Goal: Task Accomplishment & Management: Complete application form

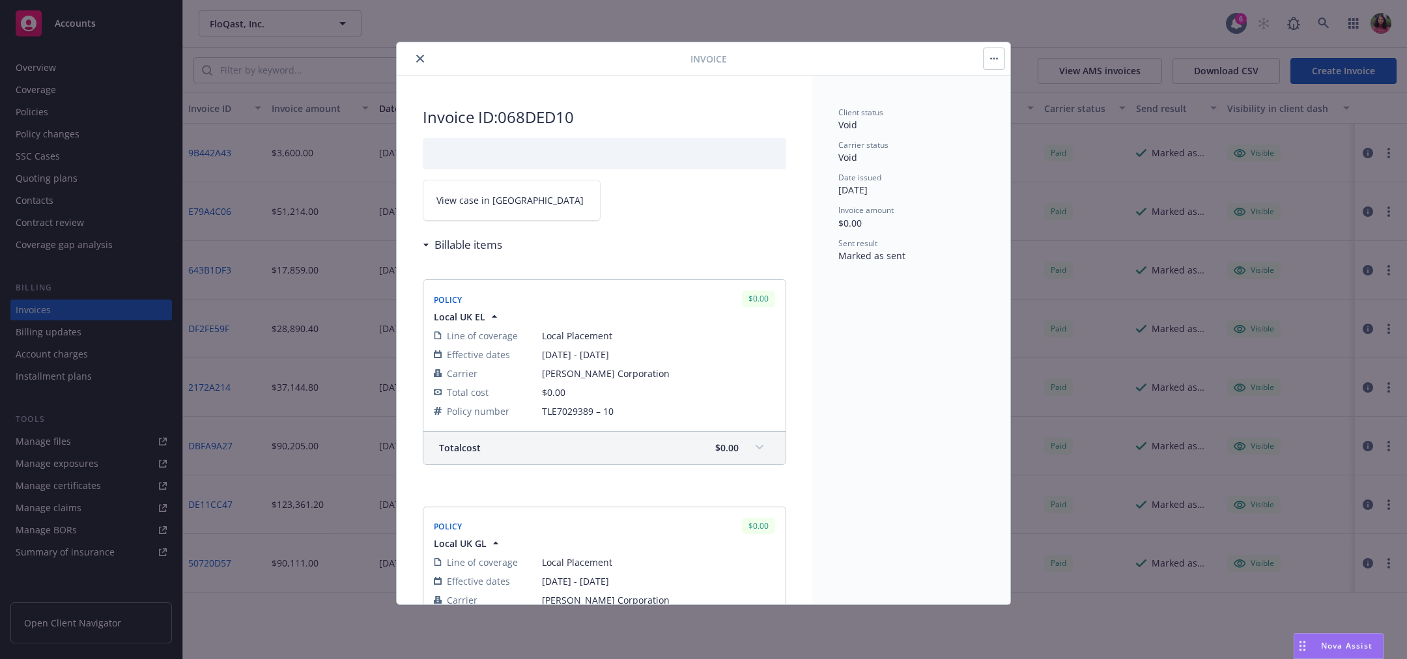
click at [517, 113] on h2 "Invoice ID: 068DED10" at bounding box center [604, 117] width 363 height 21
copy h2 "068DED10"
click at [423, 53] on button "close" at bounding box center [420, 59] width 16 height 16
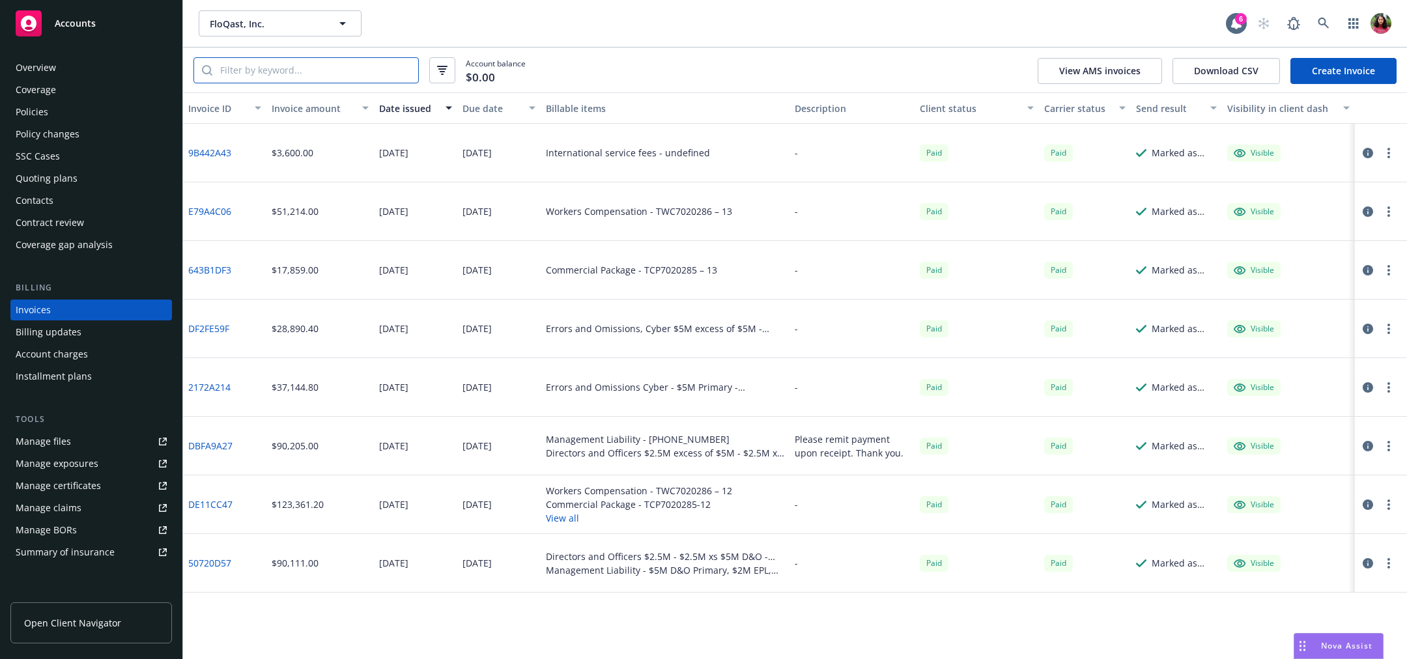
click at [328, 74] on input "search" at bounding box center [315, 70] width 206 height 25
paste input "068DED10"
type input "068DED10"
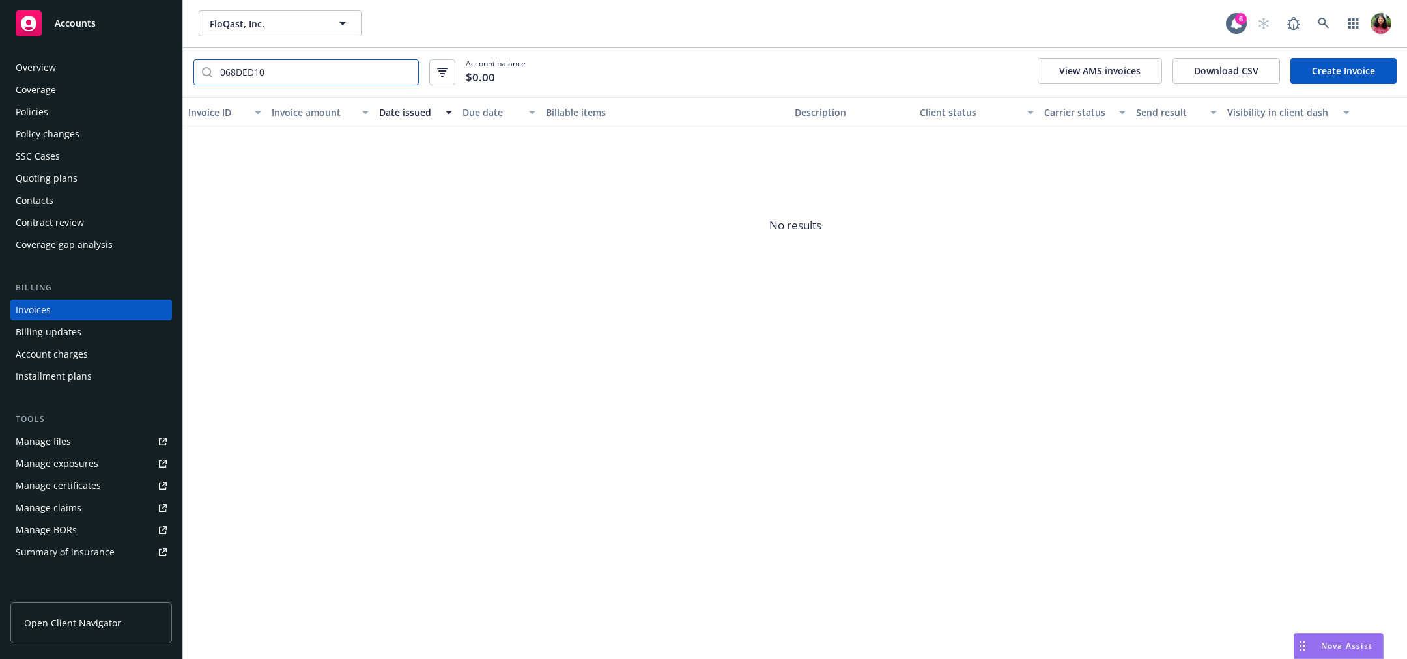
click at [397, 68] on input "068DED10" at bounding box center [315, 72] width 206 height 25
click at [406, 68] on input "068DED10" at bounding box center [315, 72] width 206 height 25
click at [405, 74] on input "068DED10" at bounding box center [315, 72] width 206 height 25
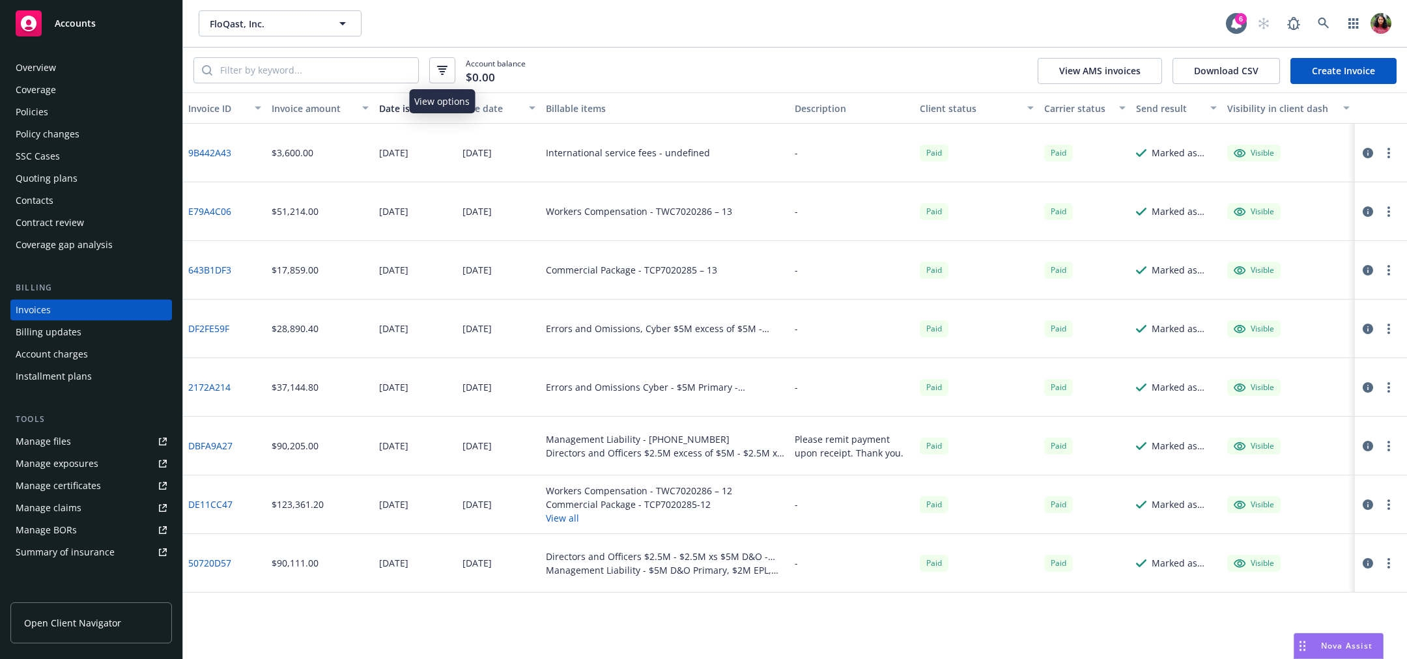
click at [444, 69] on icon "button" at bounding box center [442, 68] width 8 height 1
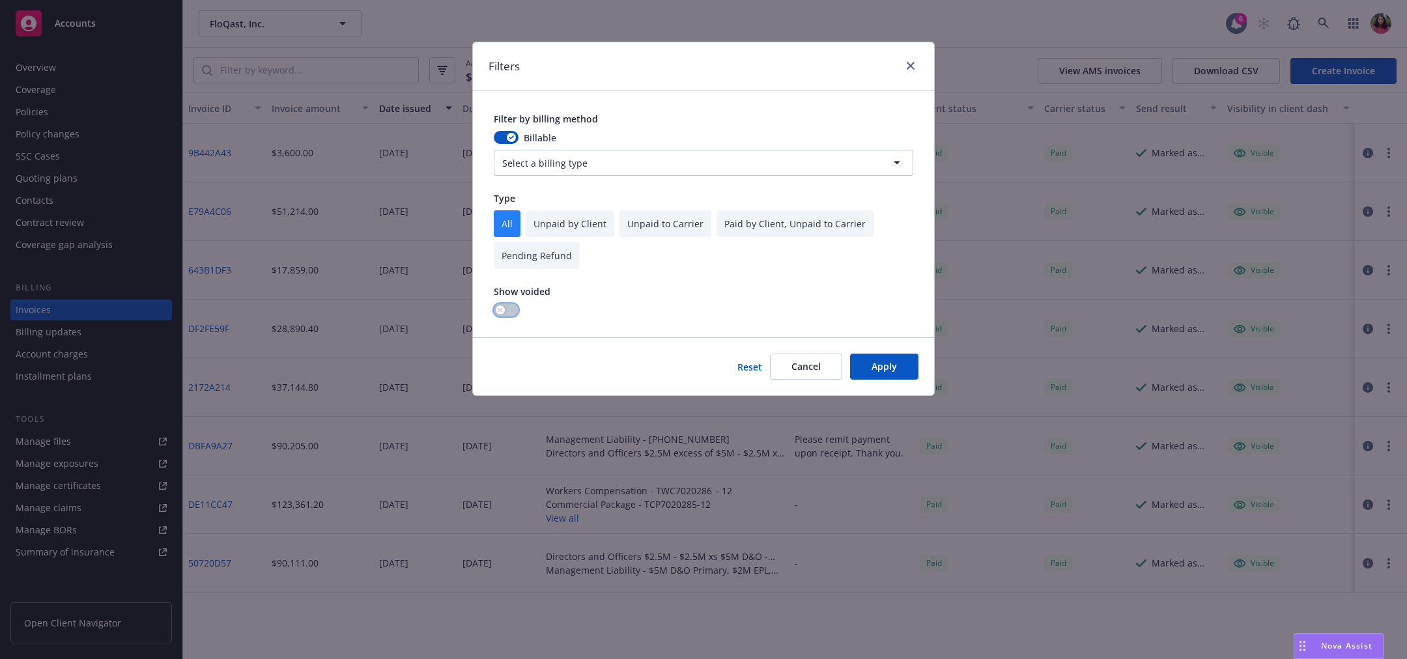
click at [506, 309] on button "button" at bounding box center [506, 310] width 25 height 13
click at [895, 360] on button "Apply" at bounding box center [884, 367] width 68 height 26
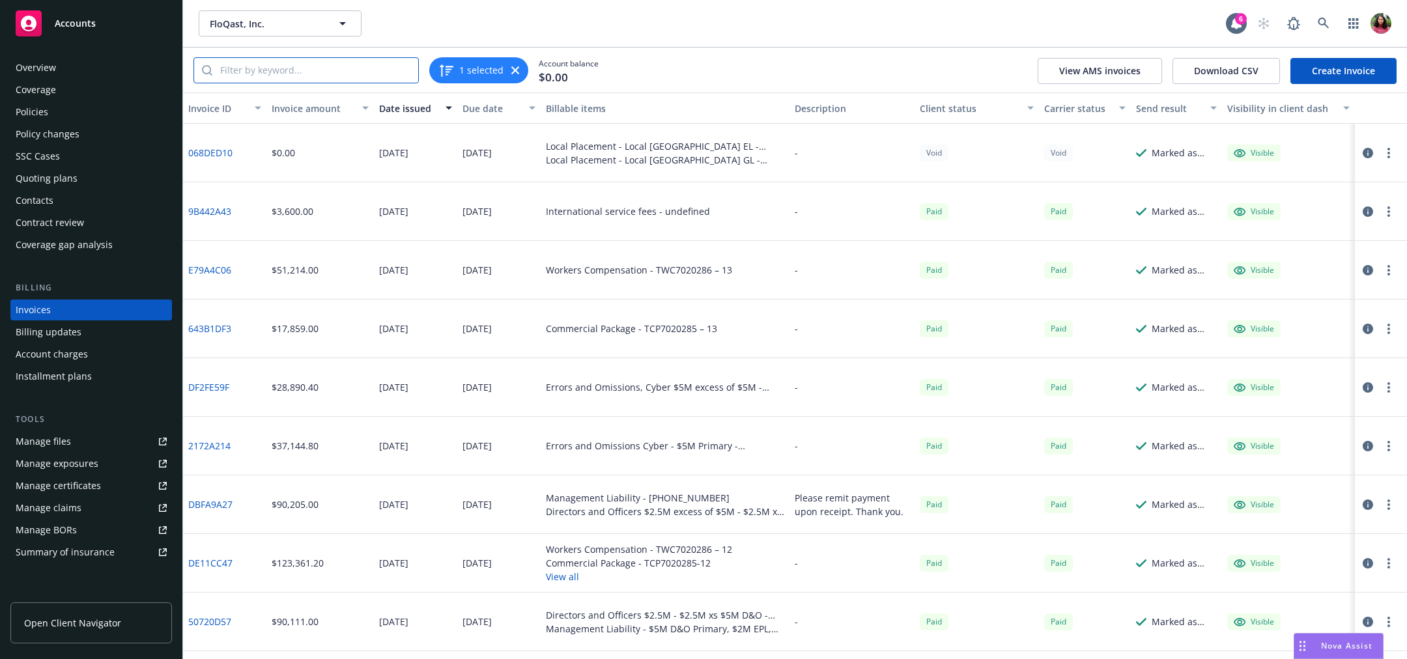
click at [274, 69] on input "search" at bounding box center [315, 70] width 206 height 25
paste input "068DED10"
type input "068DED10"
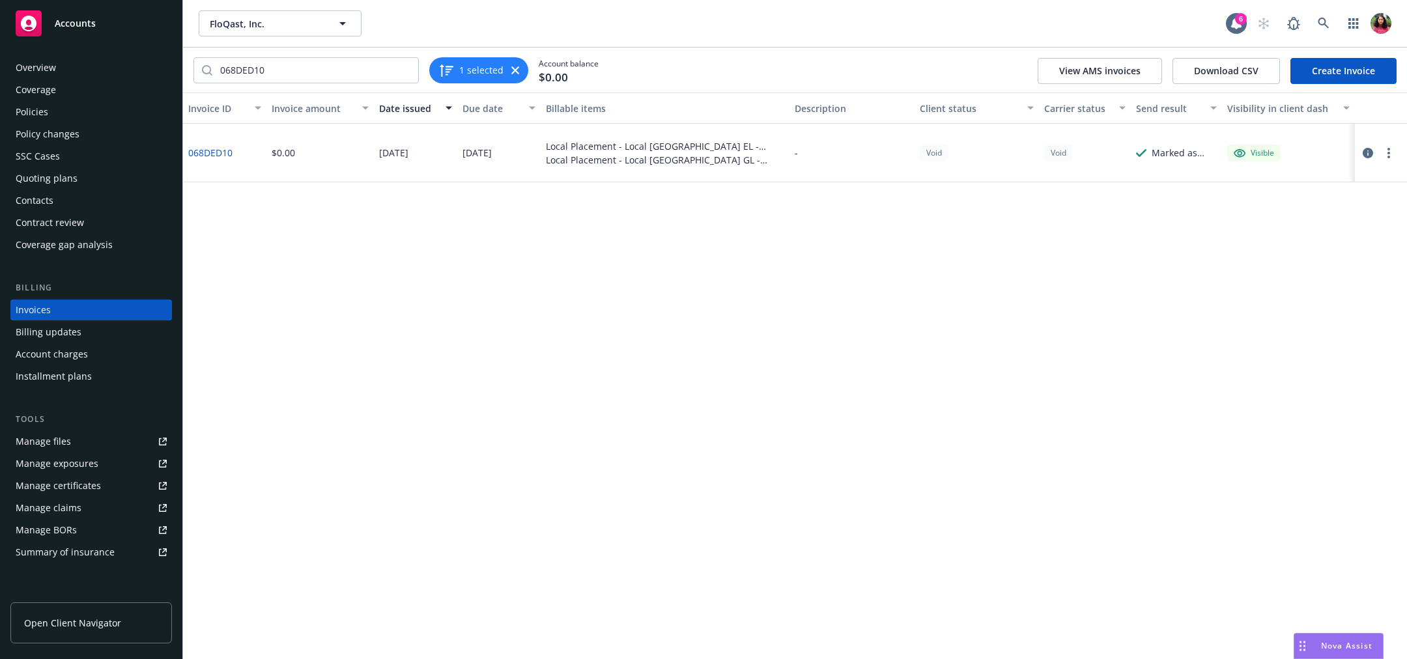
click at [1369, 153] on icon "button" at bounding box center [1368, 153] width 10 height 10
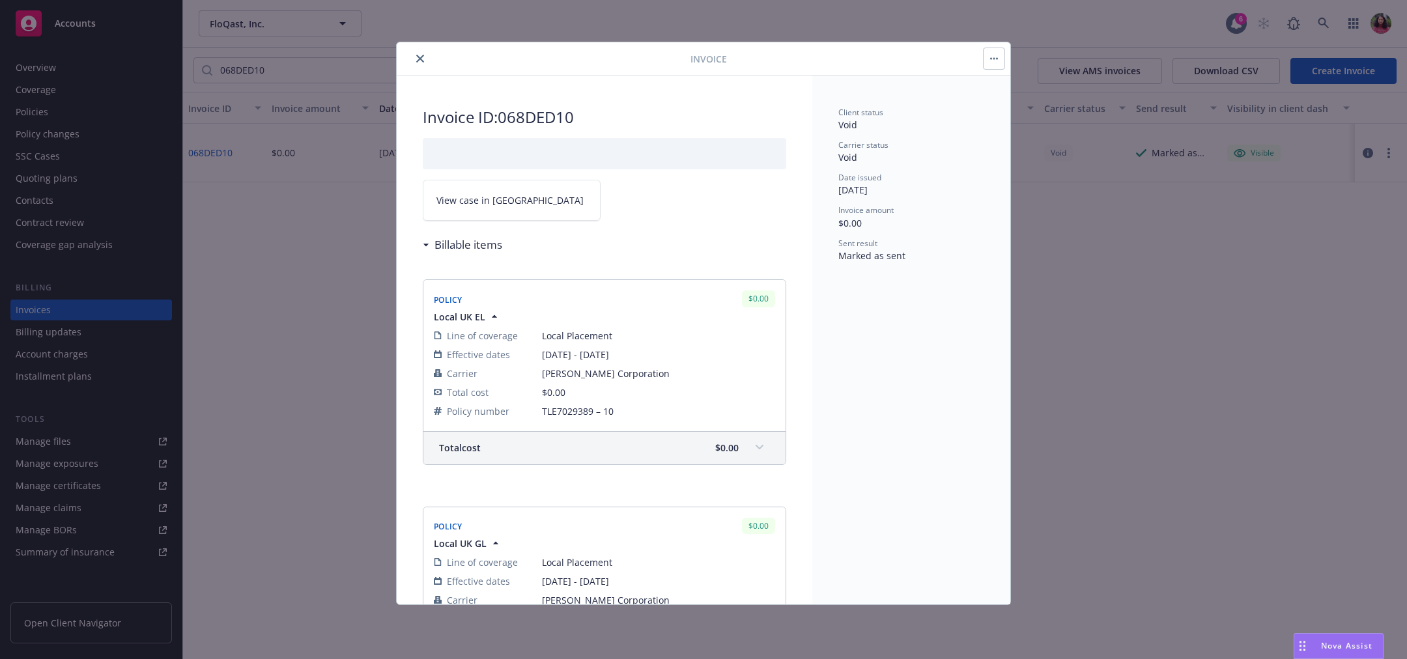
drag, startPoint x: 433, startPoint y: 319, endPoint x: 478, endPoint y: 319, distance: 44.9
click at [478, 319] on span "Local UK EL" at bounding box center [459, 317] width 51 height 14
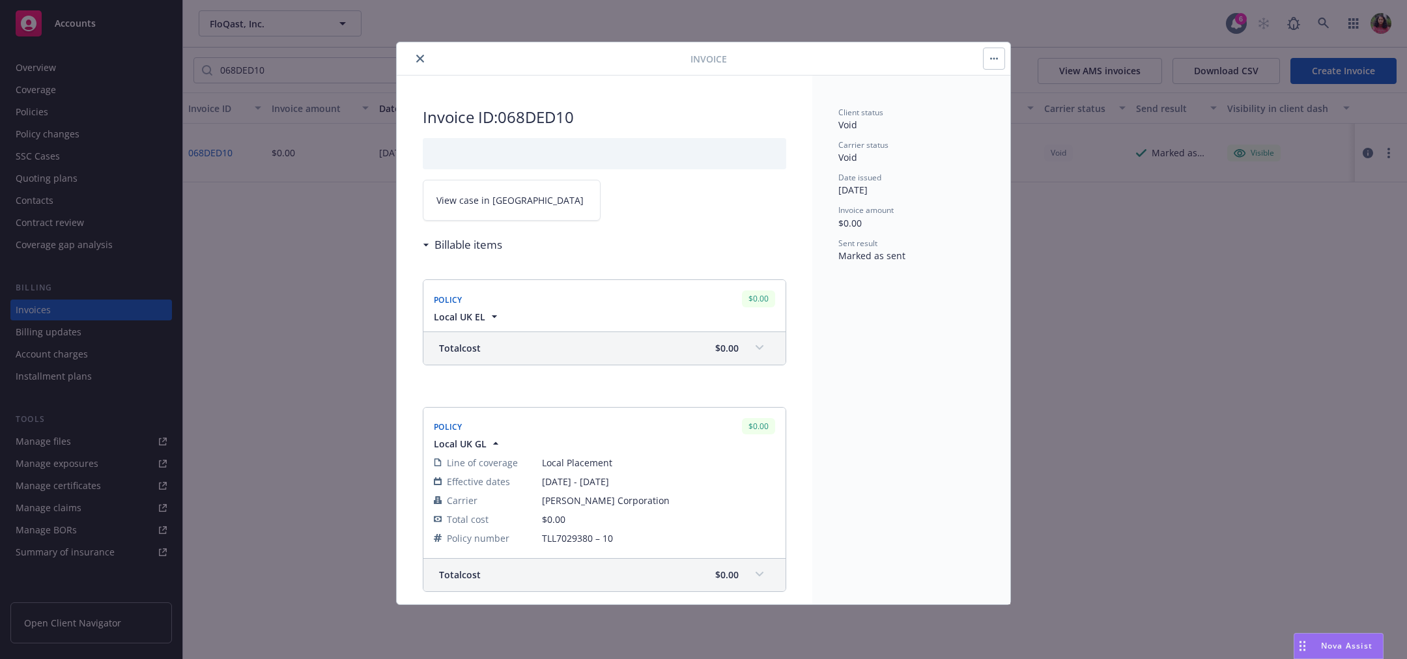
click at [478, 319] on span "Local UK EL" at bounding box center [459, 317] width 51 height 14
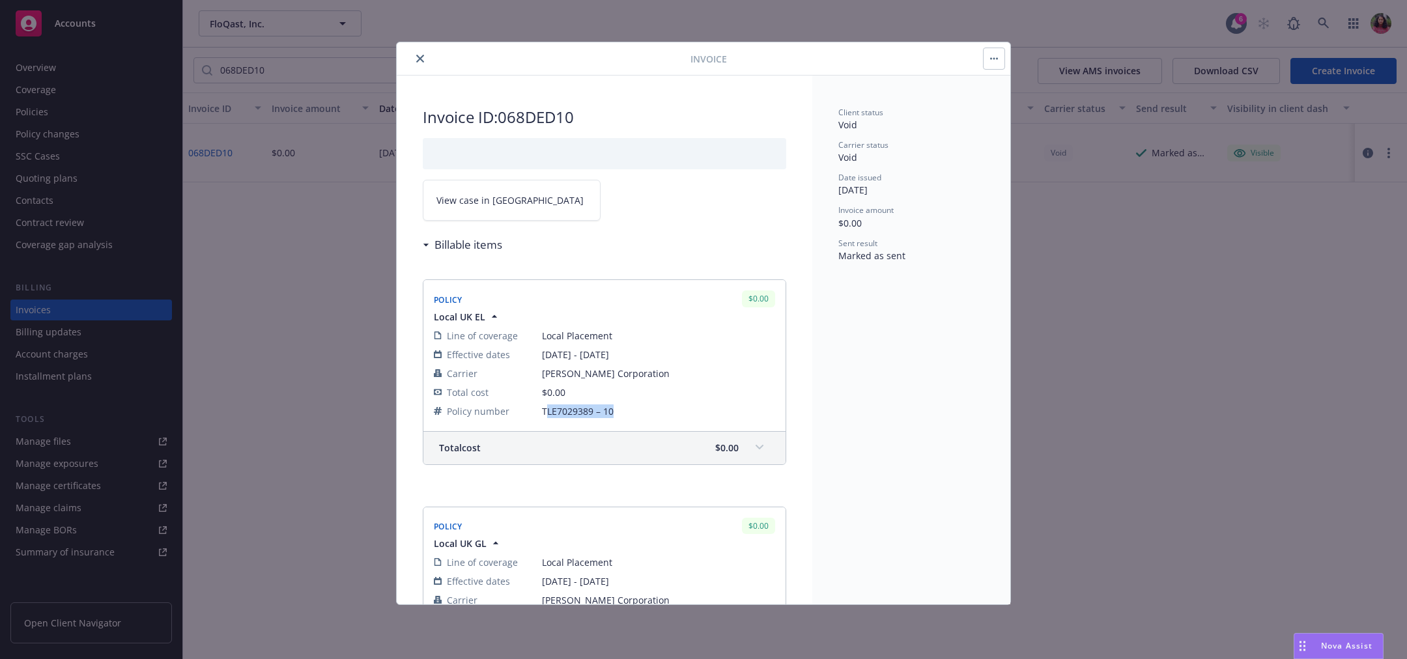
drag, startPoint x: 545, startPoint y: 412, endPoint x: 614, endPoint y: 413, distance: 69.1
click at [614, 413] on span "TLE7029389 – 10" at bounding box center [658, 412] width 233 height 14
click at [573, 438] on div "Total cost $0.00" at bounding box center [604, 448] width 362 height 33
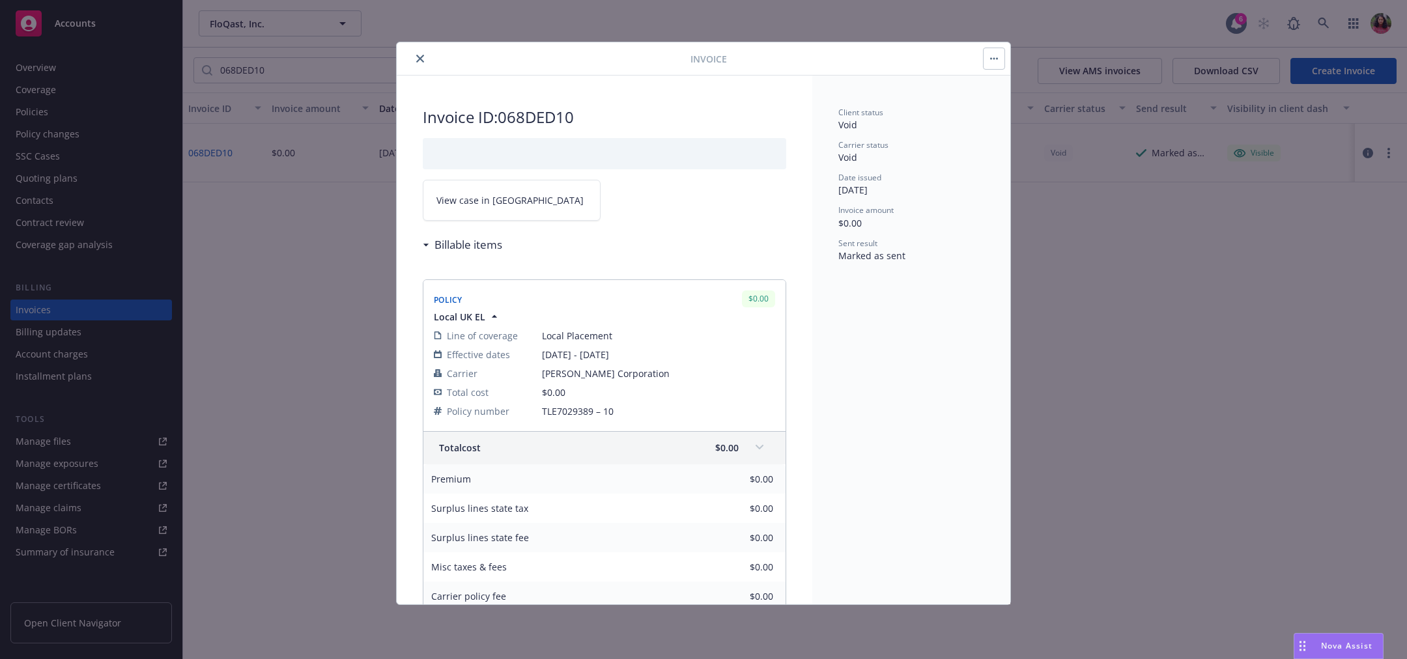
click at [545, 409] on span "TLE7029389 – 10" at bounding box center [658, 412] width 233 height 14
drag, startPoint x: 543, startPoint y: 408, endPoint x: 614, endPoint y: 411, distance: 71.1
click at [614, 411] on span "TLE7029389 – 10" at bounding box center [658, 412] width 233 height 14
copy span "TLE7029389 – 10"
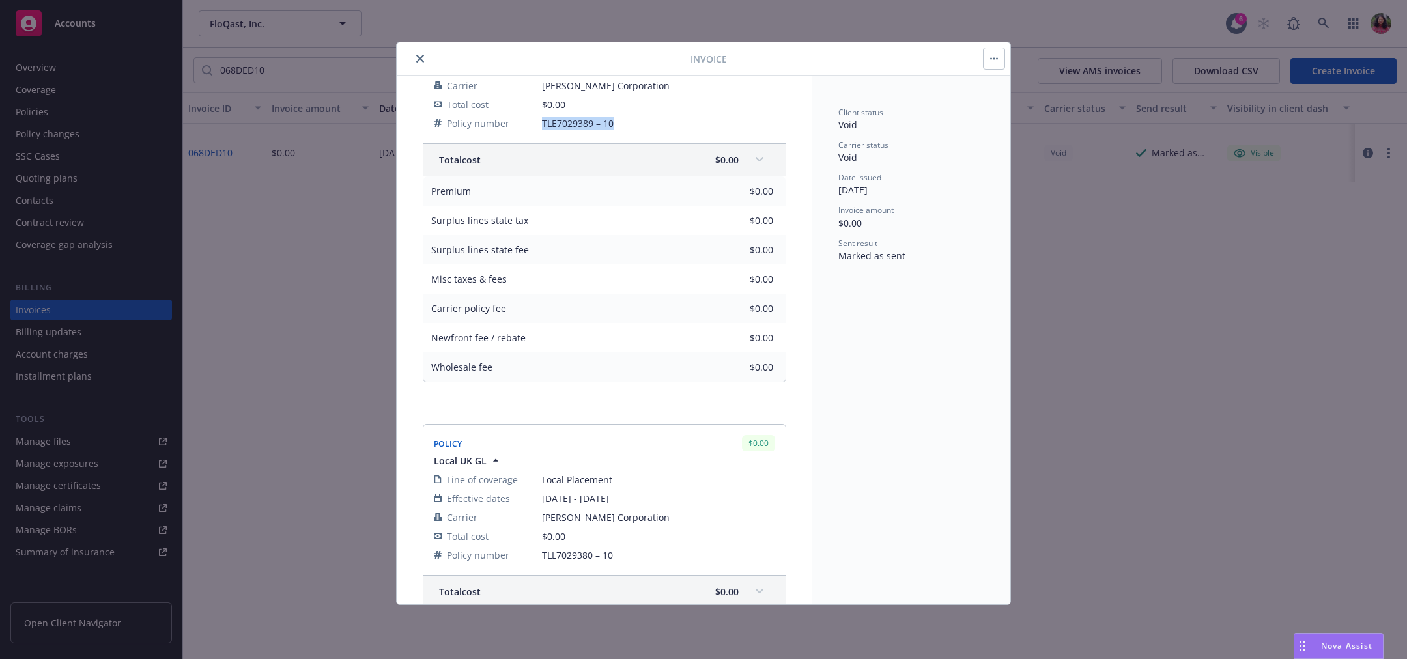
scroll to position [278, 0]
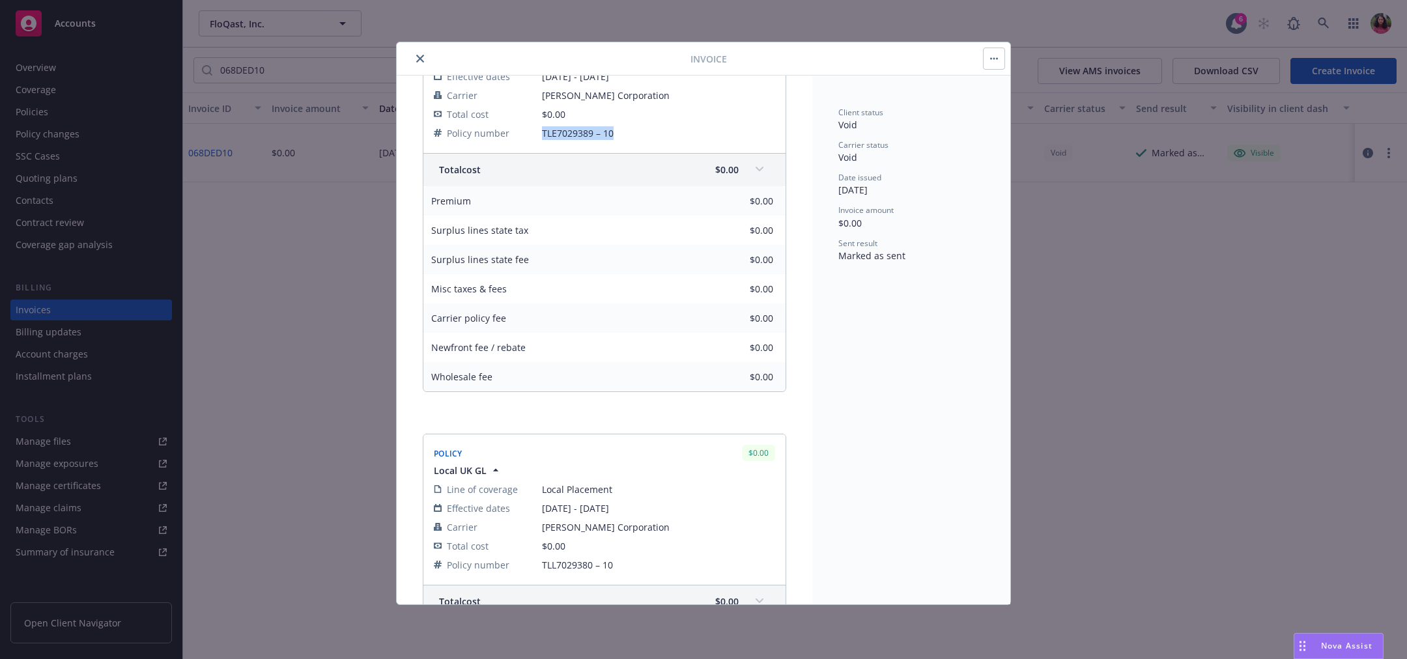
click at [420, 57] on icon "close" at bounding box center [420, 59] width 8 height 8
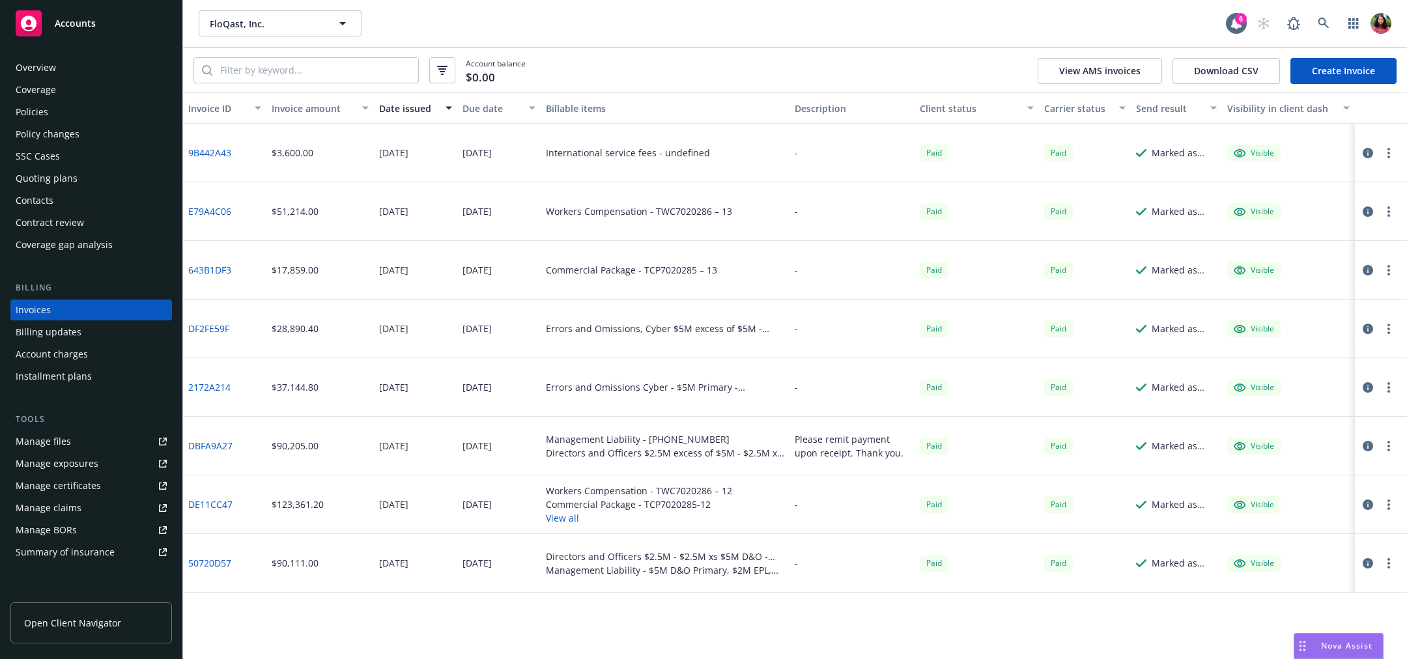
click at [1359, 64] on link "Create Invoice" at bounding box center [1343, 71] width 106 height 26
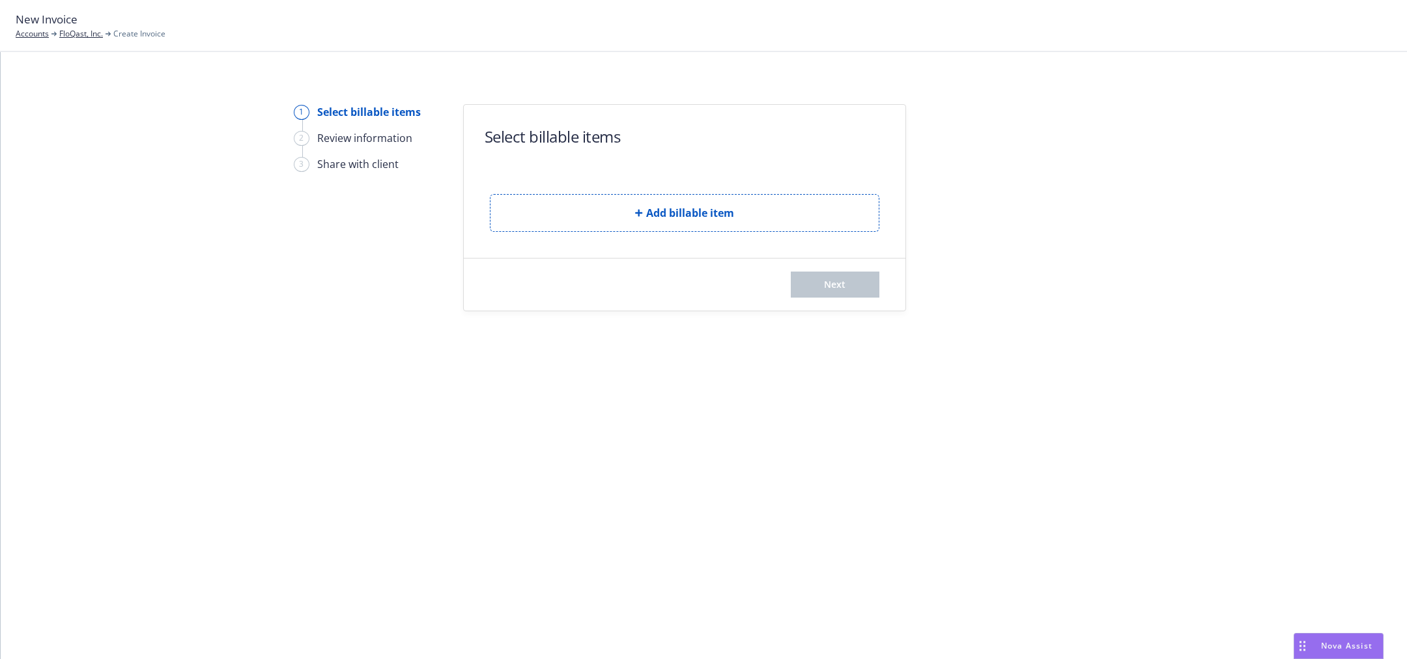
click at [634, 205] on button "Add billable item" at bounding box center [685, 213] width 390 height 38
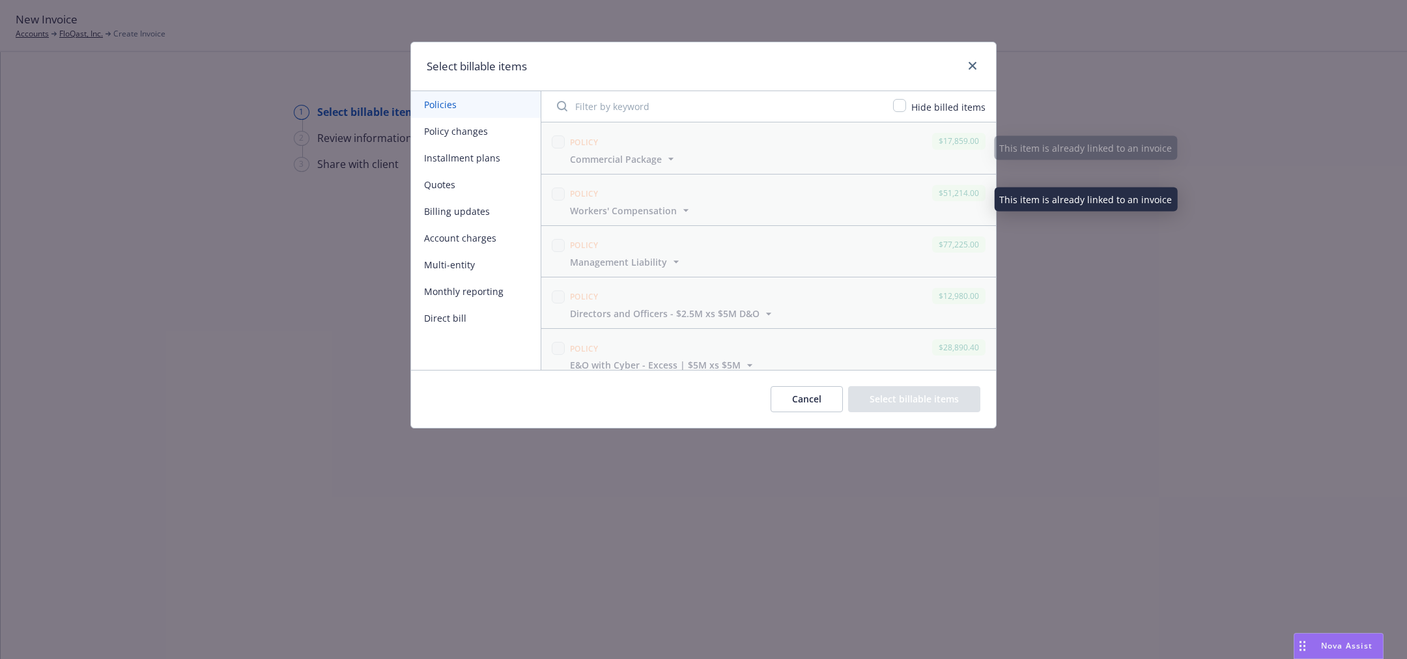
click at [632, 104] on input "Filter by keyword" at bounding box center [717, 106] width 336 height 26
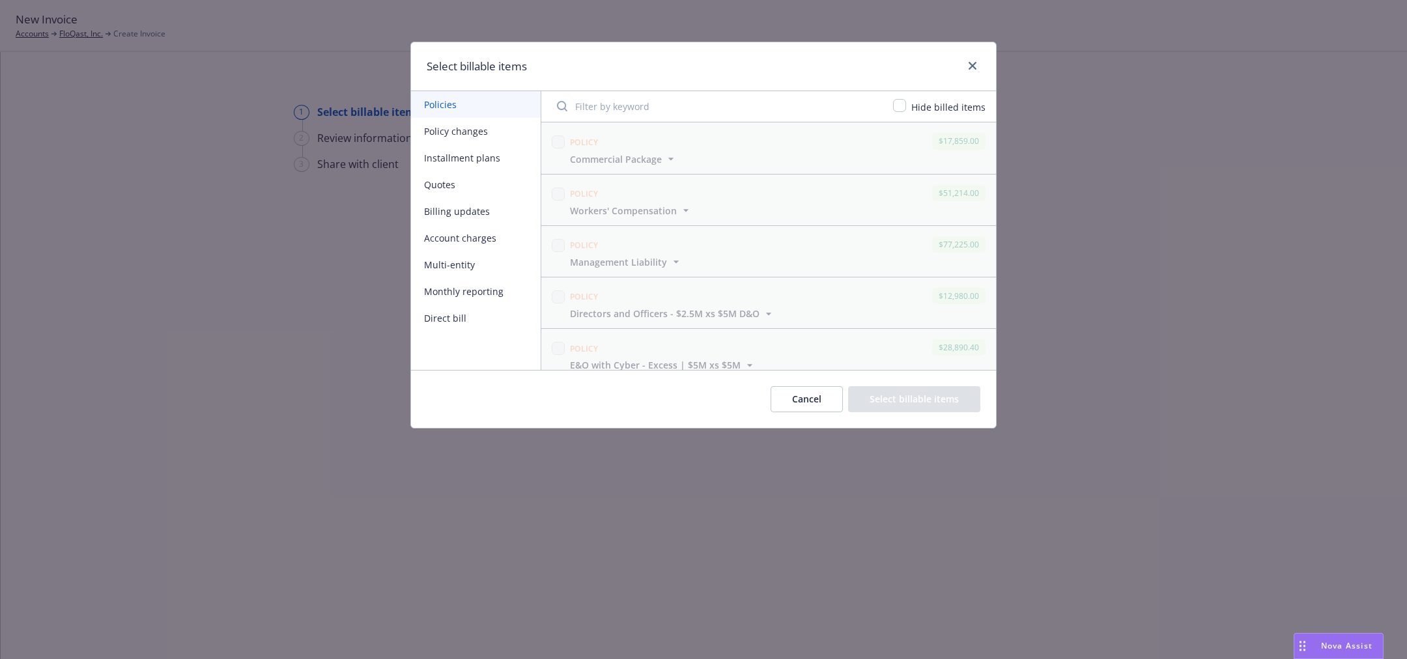
paste input "TLE7029389 – 10"
type input "T"
click at [467, 128] on button "Policy changes" at bounding box center [476, 131] width 130 height 27
click at [630, 108] on input "Filter by keyword" at bounding box center [717, 106] width 336 height 26
paste input "TLE7029389 – 10"
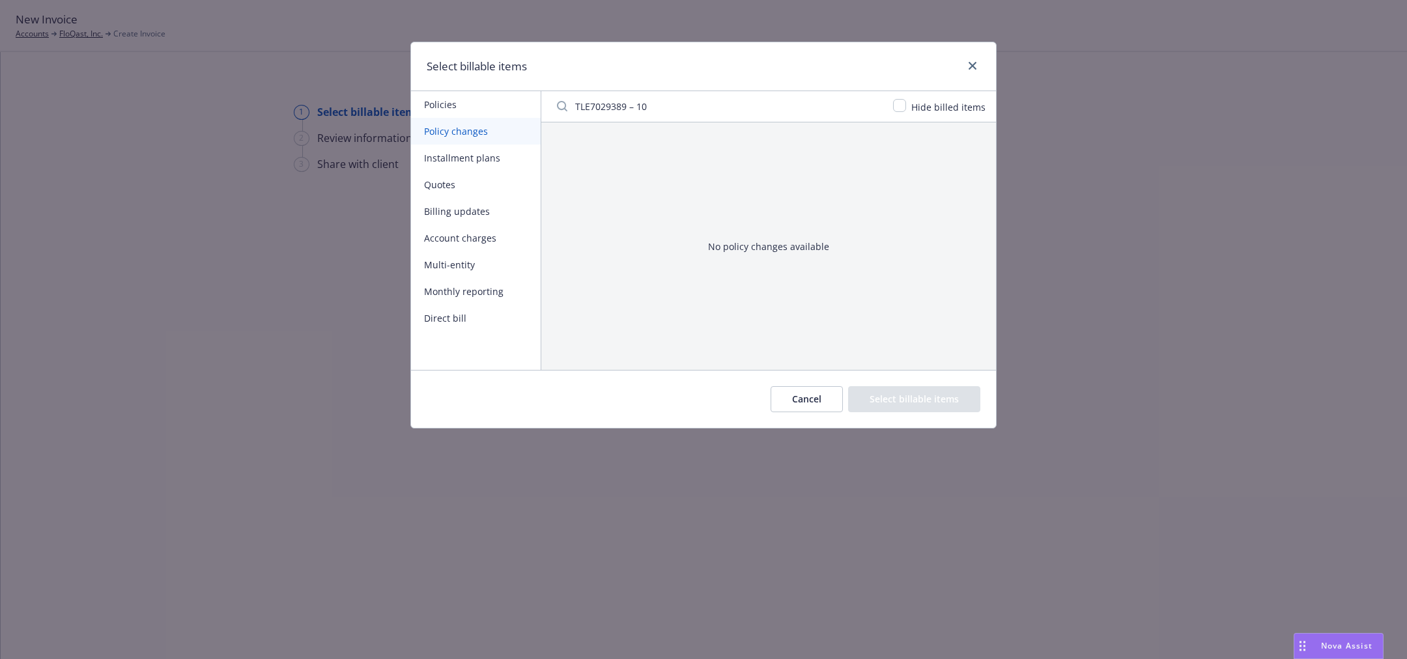
type input "TLE7029389 – 10"
click at [91, 42] on div "Select billable items Policies Policy changes Installment plans Quotes Billing …" at bounding box center [703, 329] width 1407 height 659
click at [246, 137] on div "Select billable items Policies Policy changes Installment plans Quotes Billing …" at bounding box center [703, 329] width 1407 height 659
click at [973, 71] on link "close" at bounding box center [973, 66] width 16 height 16
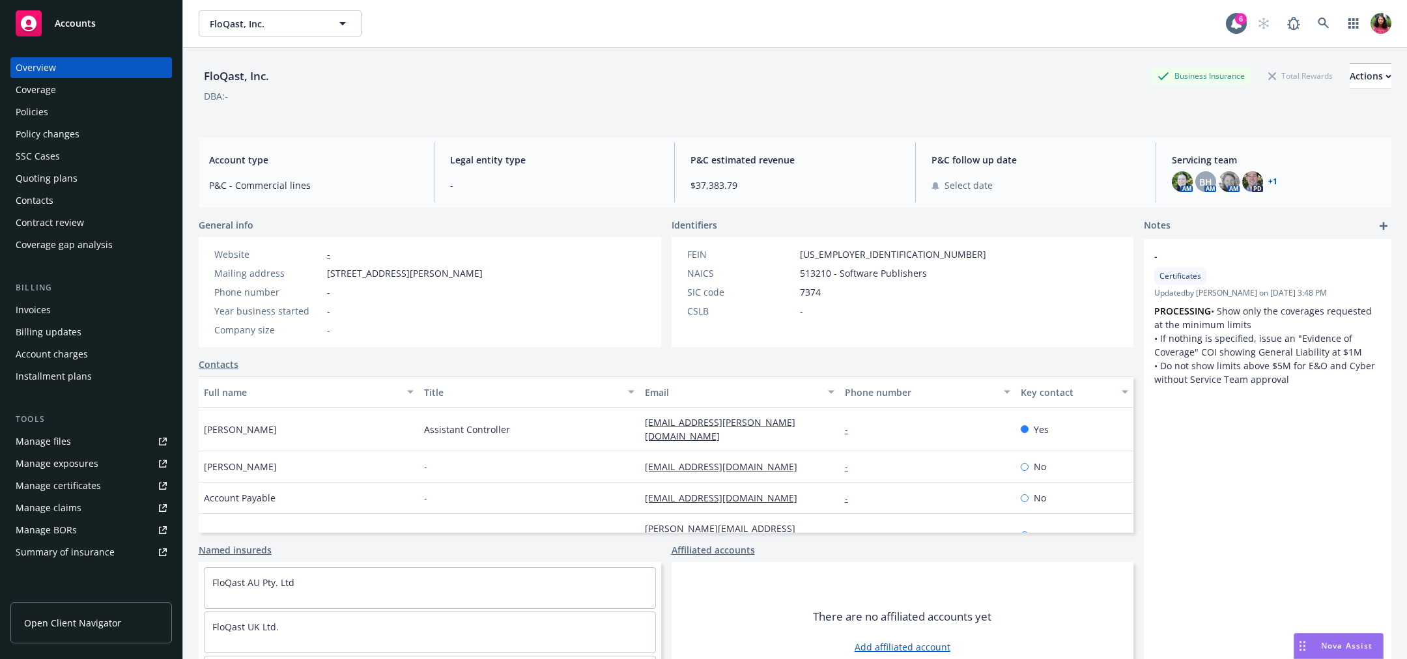
click at [78, 115] on div "Policies" at bounding box center [91, 112] width 151 height 21
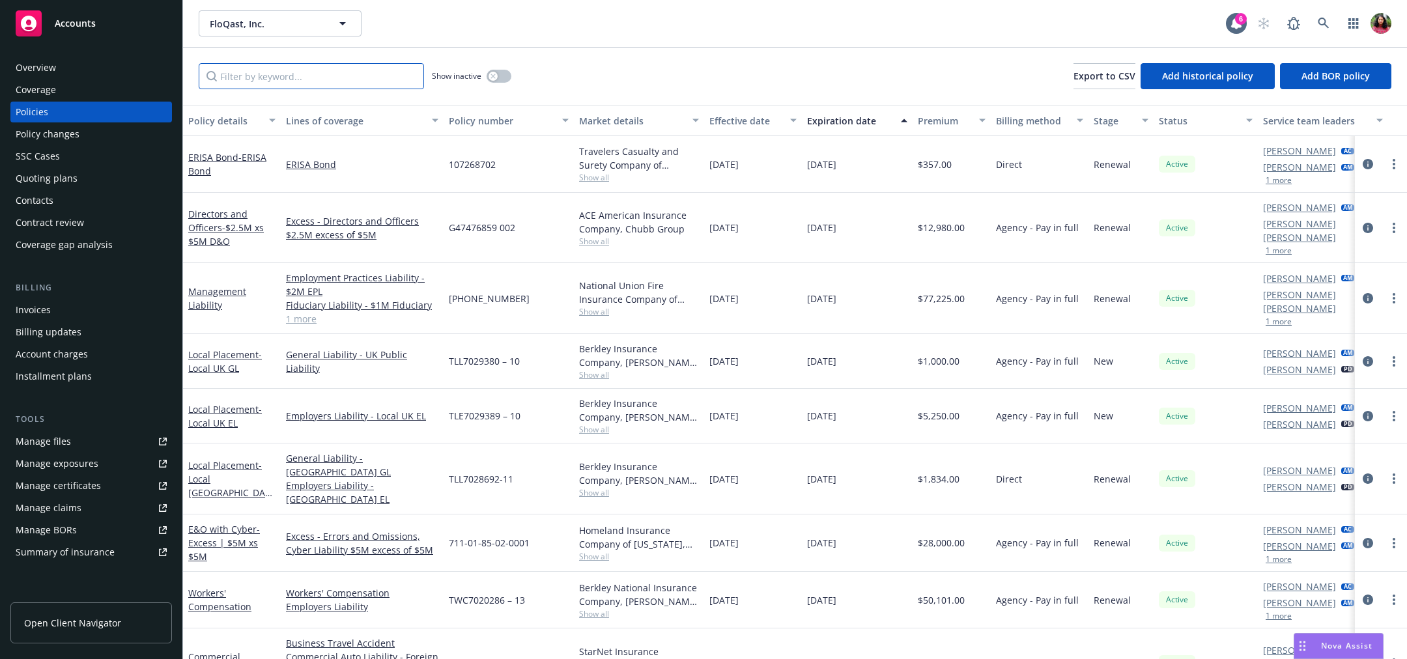
click at [340, 82] on input "Filter by keyword..." at bounding box center [311, 76] width 225 height 26
paste input "TLE7029389 – 10"
type input "TLE7029389 – 10"
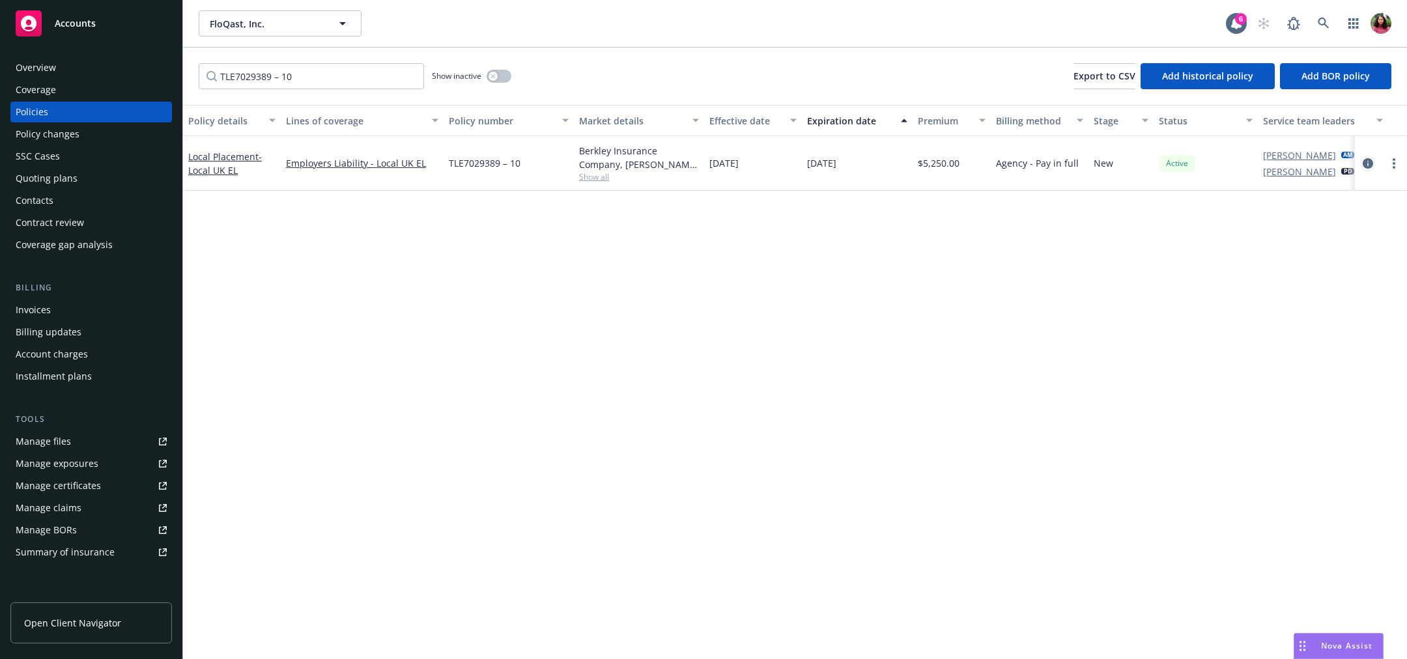
click at [1367, 164] on icon "circleInformation" at bounding box center [1368, 163] width 10 height 10
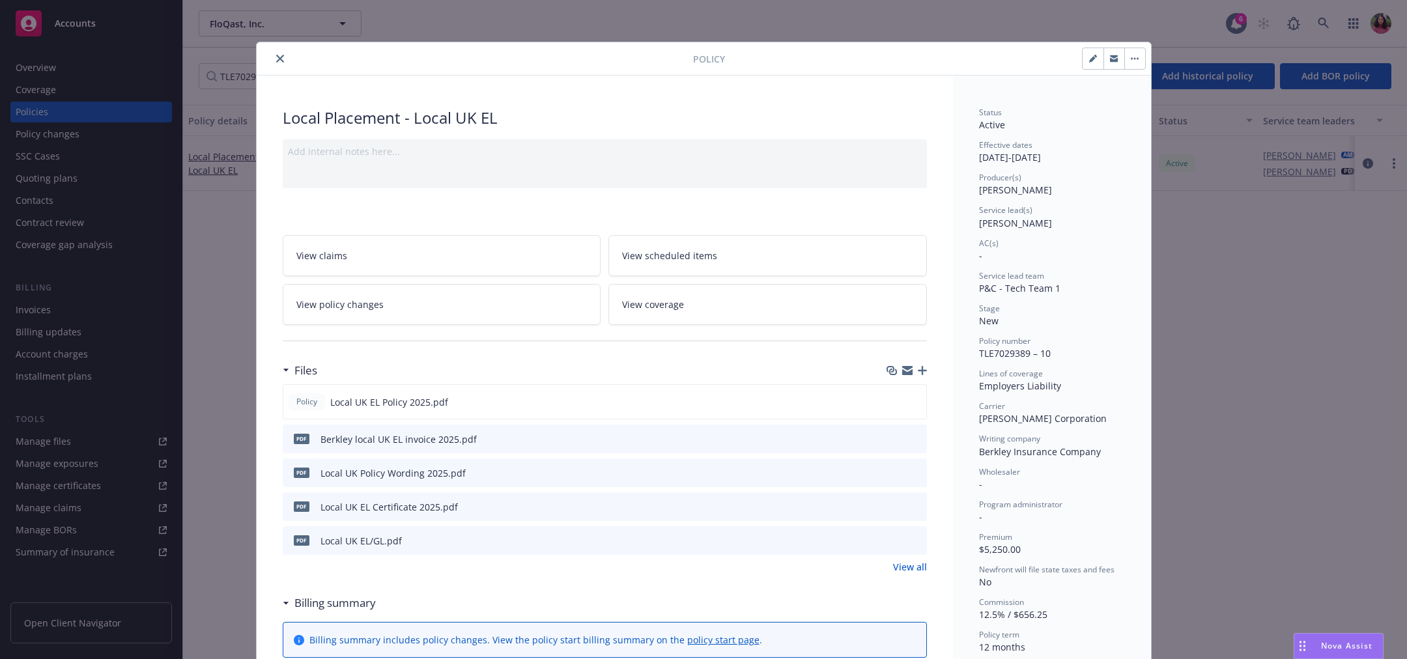
click at [480, 293] on link "View policy changes" at bounding box center [442, 304] width 319 height 41
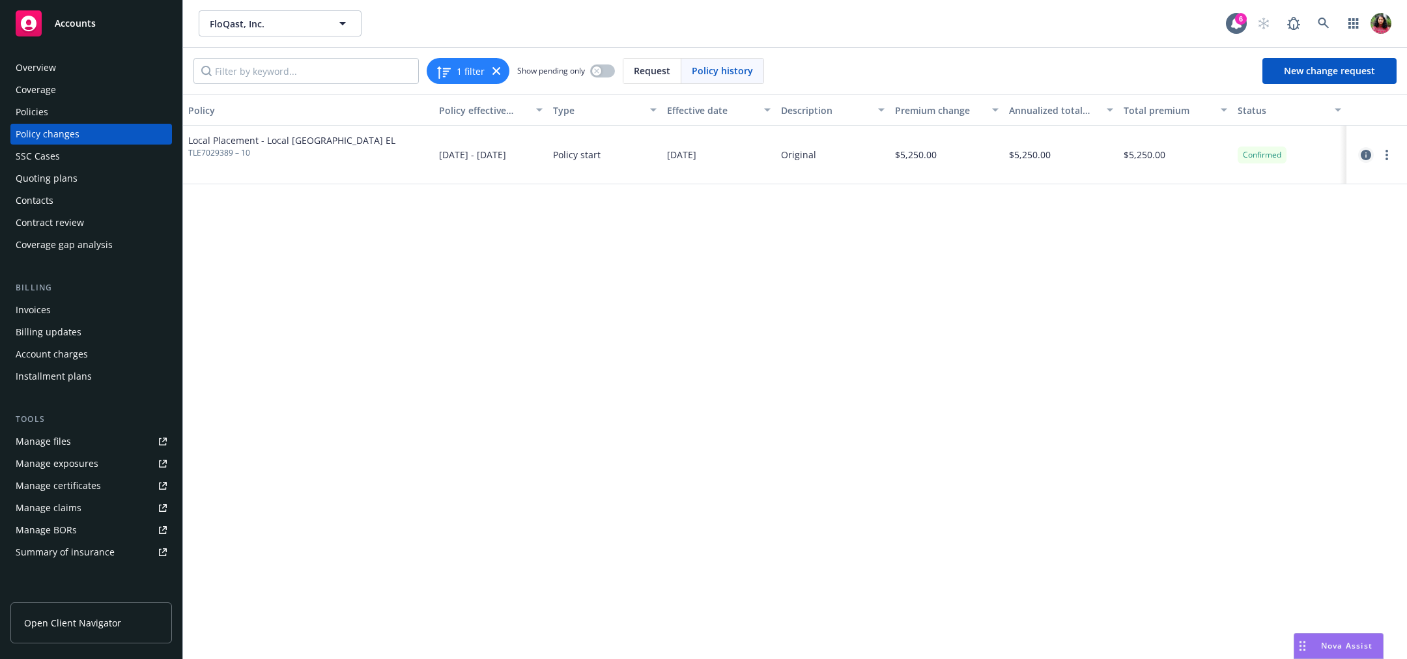
click at [1369, 153] on icon "circleInformation" at bounding box center [1366, 155] width 10 height 10
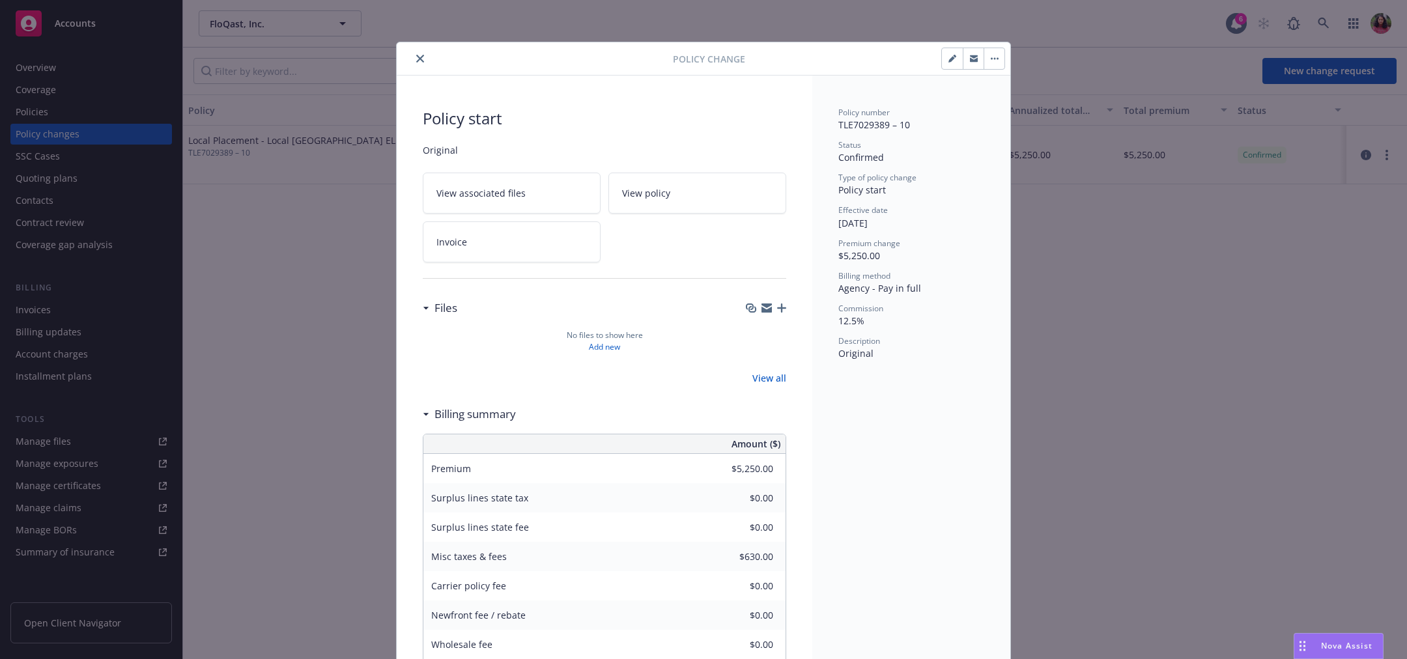
click at [416, 61] on icon "close" at bounding box center [420, 59] width 8 height 8
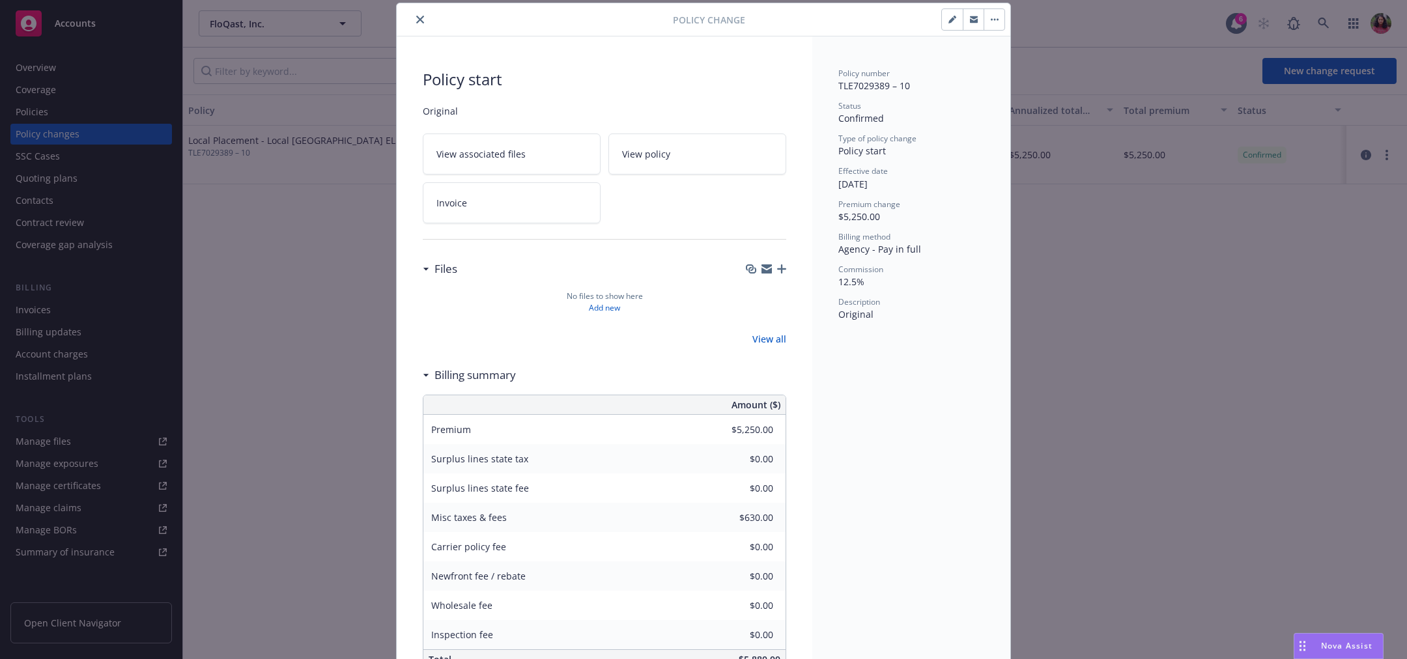
click at [689, 158] on link "View policy" at bounding box center [697, 154] width 178 height 41
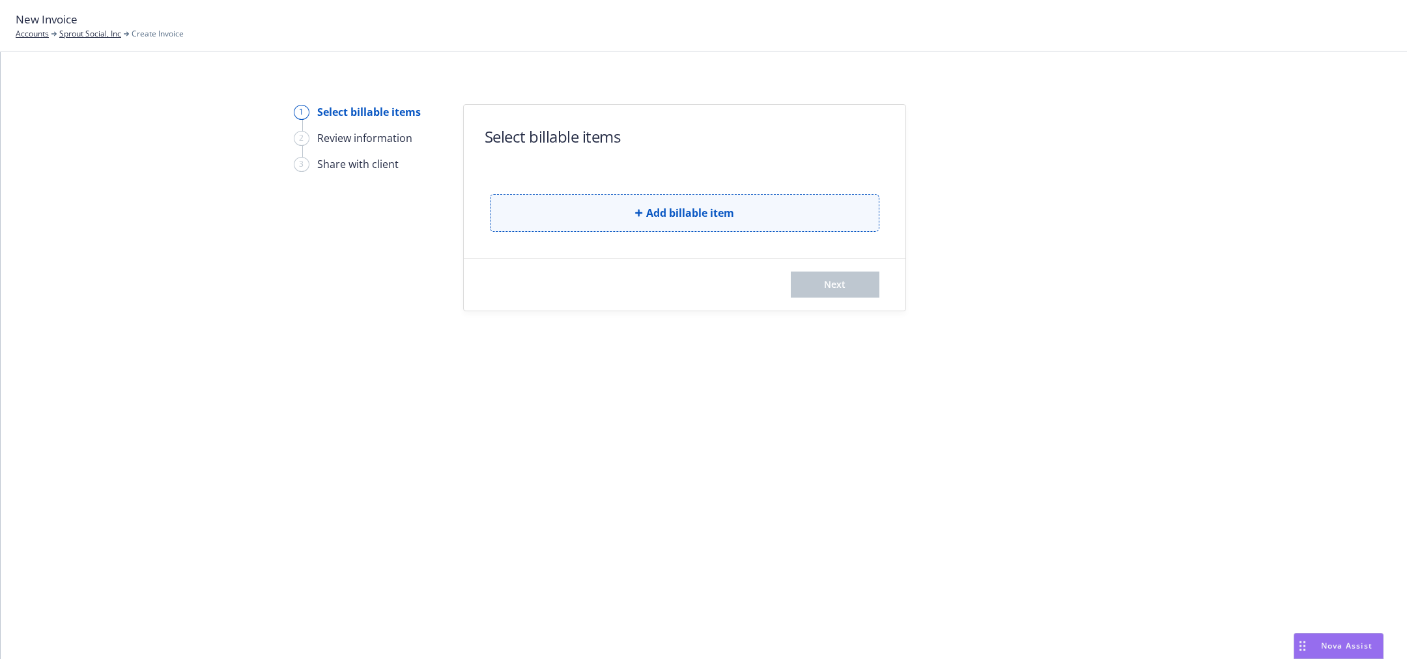
click at [713, 216] on span "Add billable item" at bounding box center [690, 213] width 88 height 16
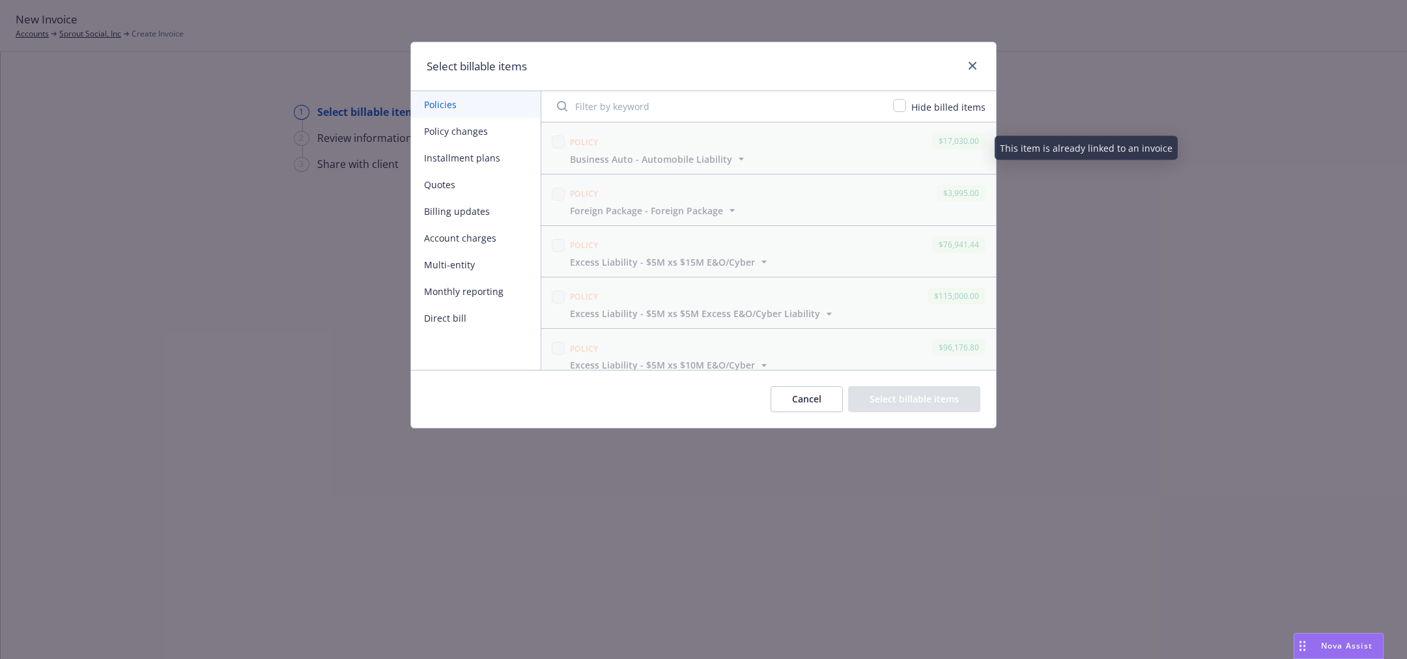
click at [664, 104] on input "Filter by keyword" at bounding box center [717, 106] width 336 height 26
paste input "UKCAND41581 Chubb"
type input "U"
click at [448, 317] on button "Direct bill" at bounding box center [476, 318] width 130 height 27
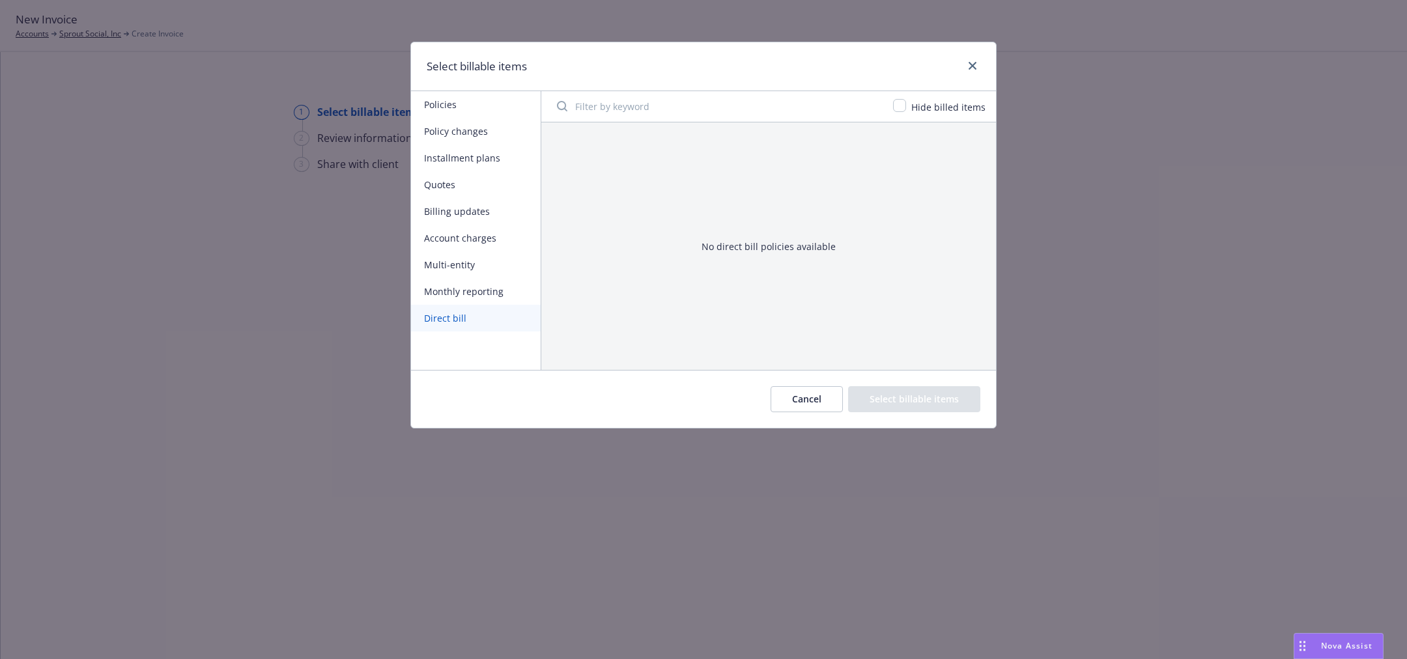
click at [459, 290] on button "Monthly reporting" at bounding box center [476, 291] width 130 height 27
click at [461, 268] on button "Multi-entity" at bounding box center [476, 264] width 130 height 27
click at [474, 243] on button "Account charges" at bounding box center [476, 238] width 130 height 27
click at [479, 210] on button "Billing updates" at bounding box center [476, 211] width 130 height 27
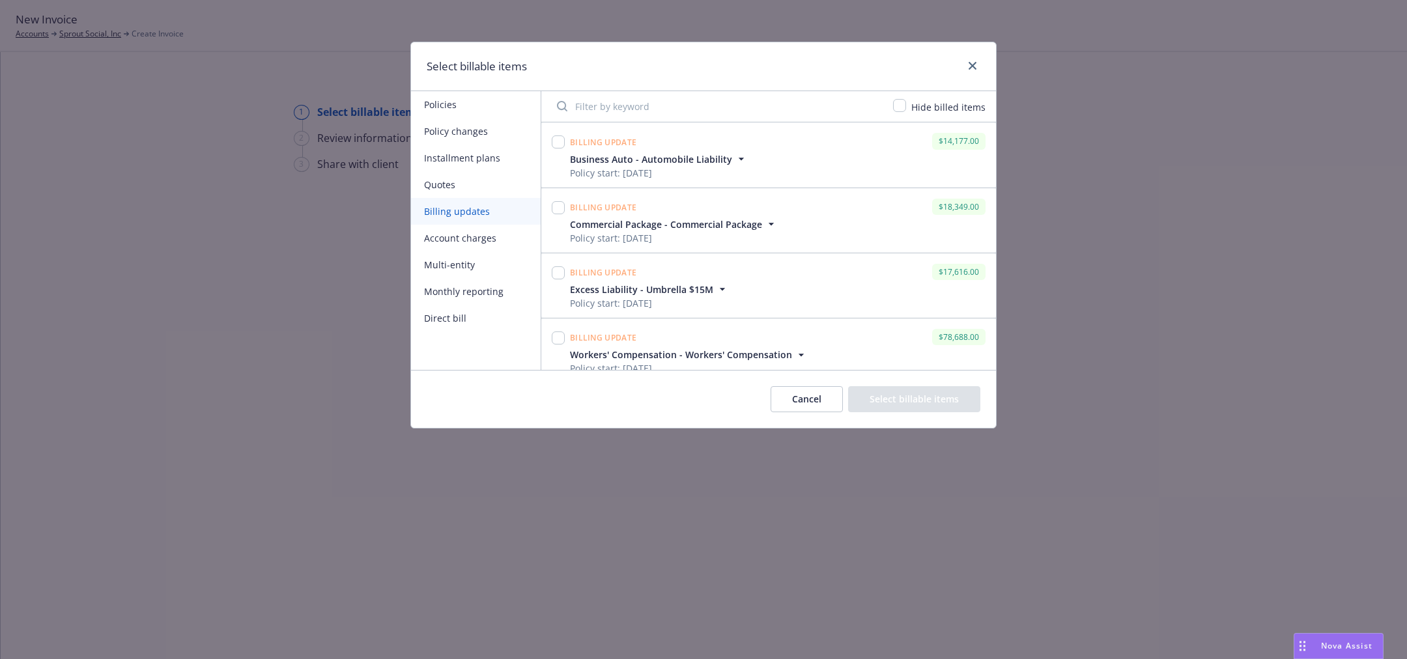
click at [470, 179] on button "Quotes" at bounding box center [476, 184] width 130 height 27
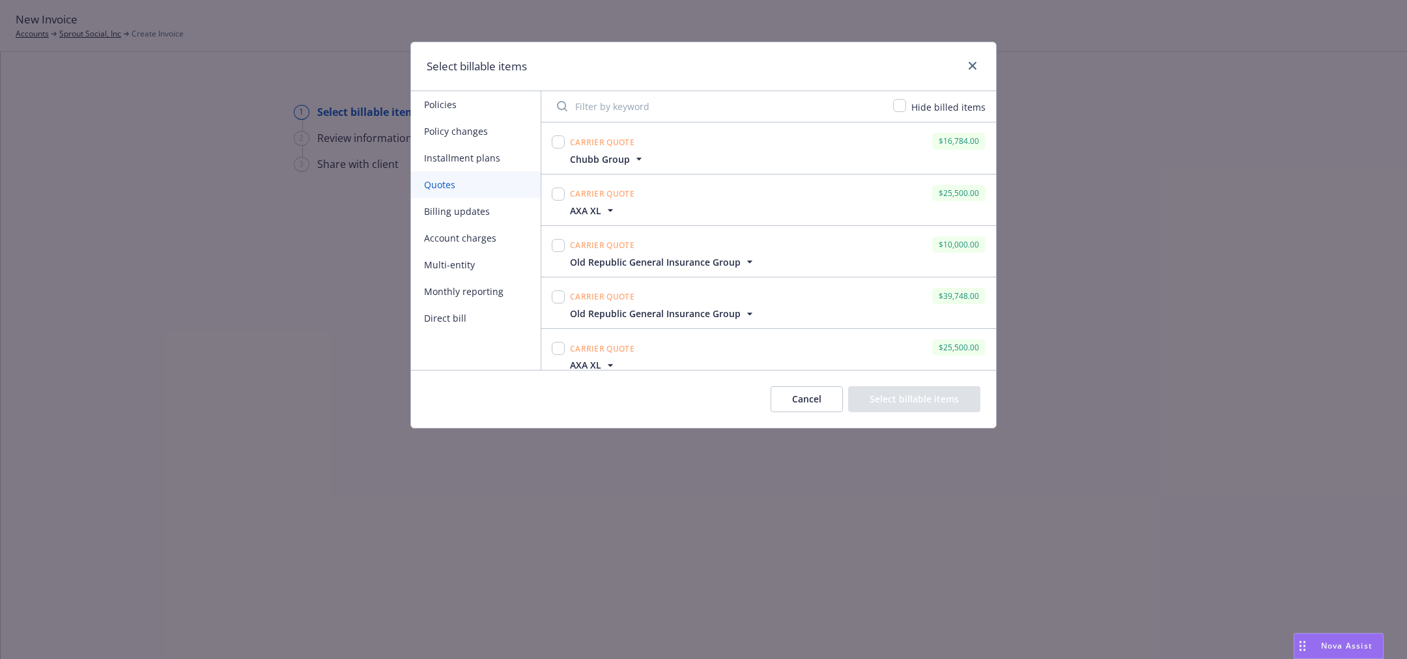
click at [479, 153] on button "Installment plans" at bounding box center [476, 158] width 130 height 27
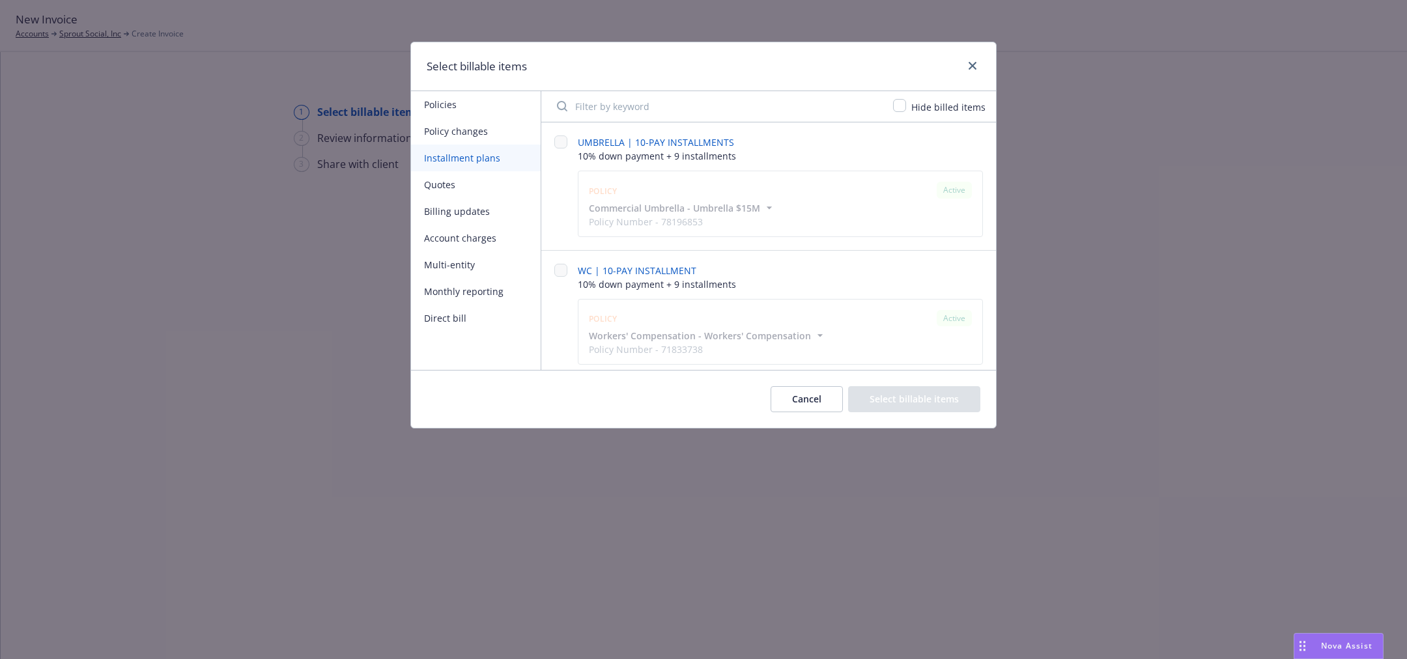
click at [477, 130] on button "Policy changes" at bounding box center [476, 131] width 130 height 27
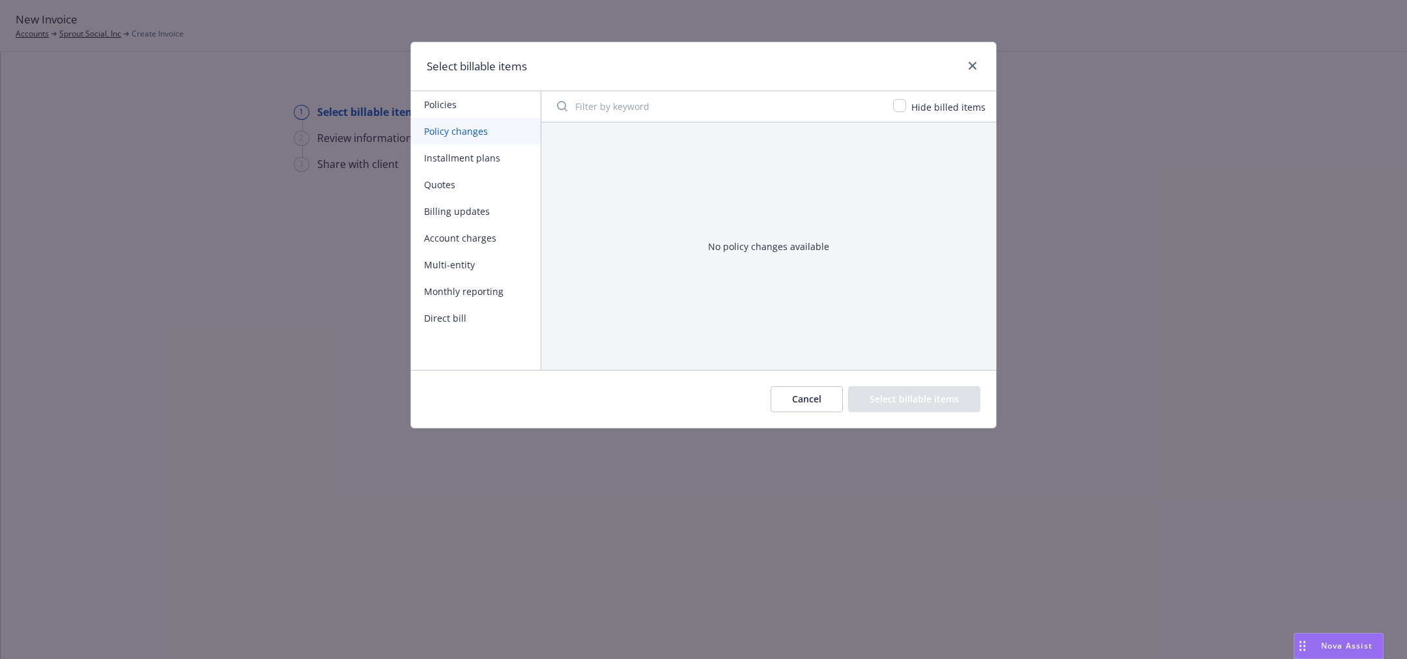
click at [467, 102] on button "Policies" at bounding box center [476, 104] width 130 height 27
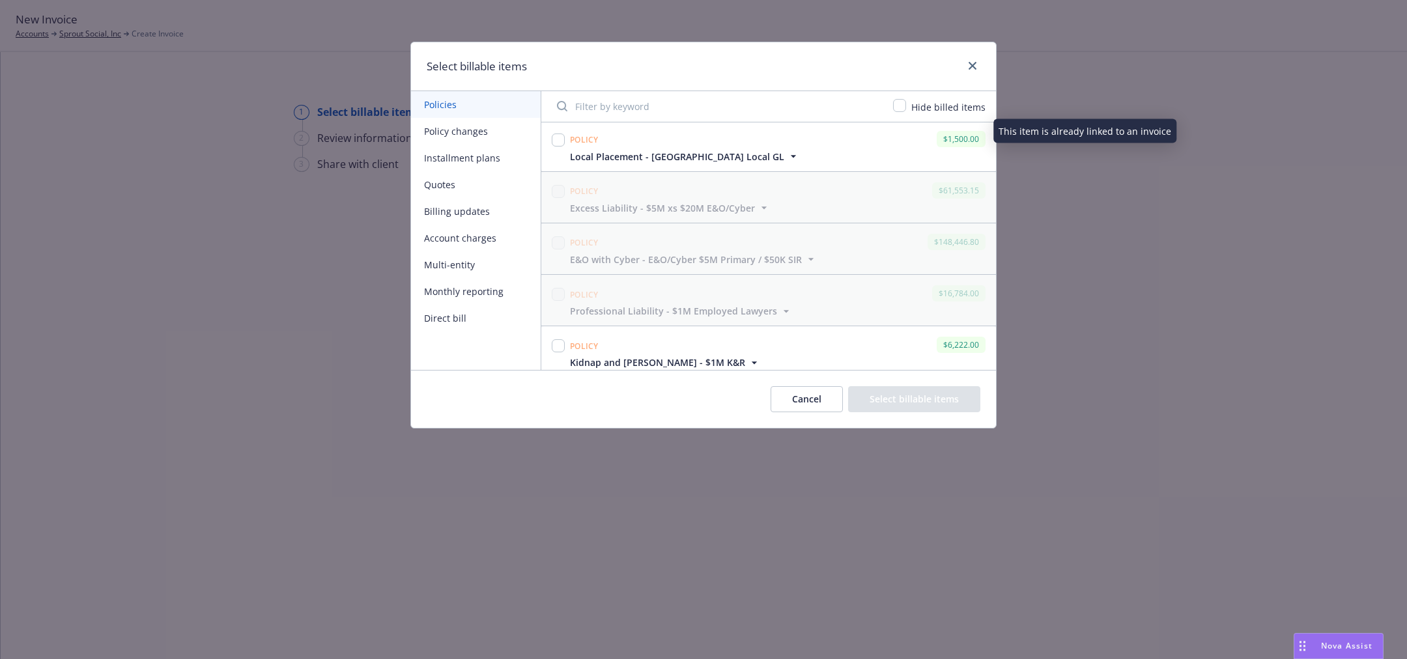
scroll to position [575, 0]
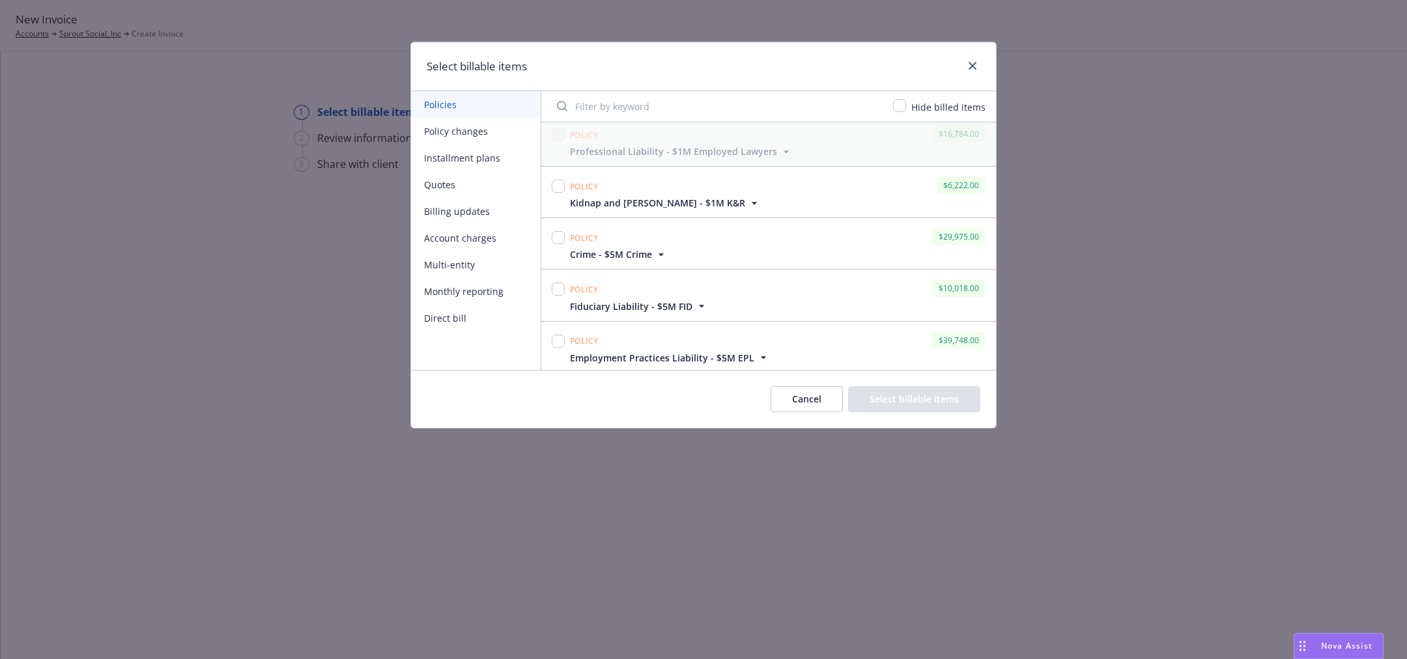
click at [761, 356] on icon "button" at bounding box center [763, 357] width 13 height 13
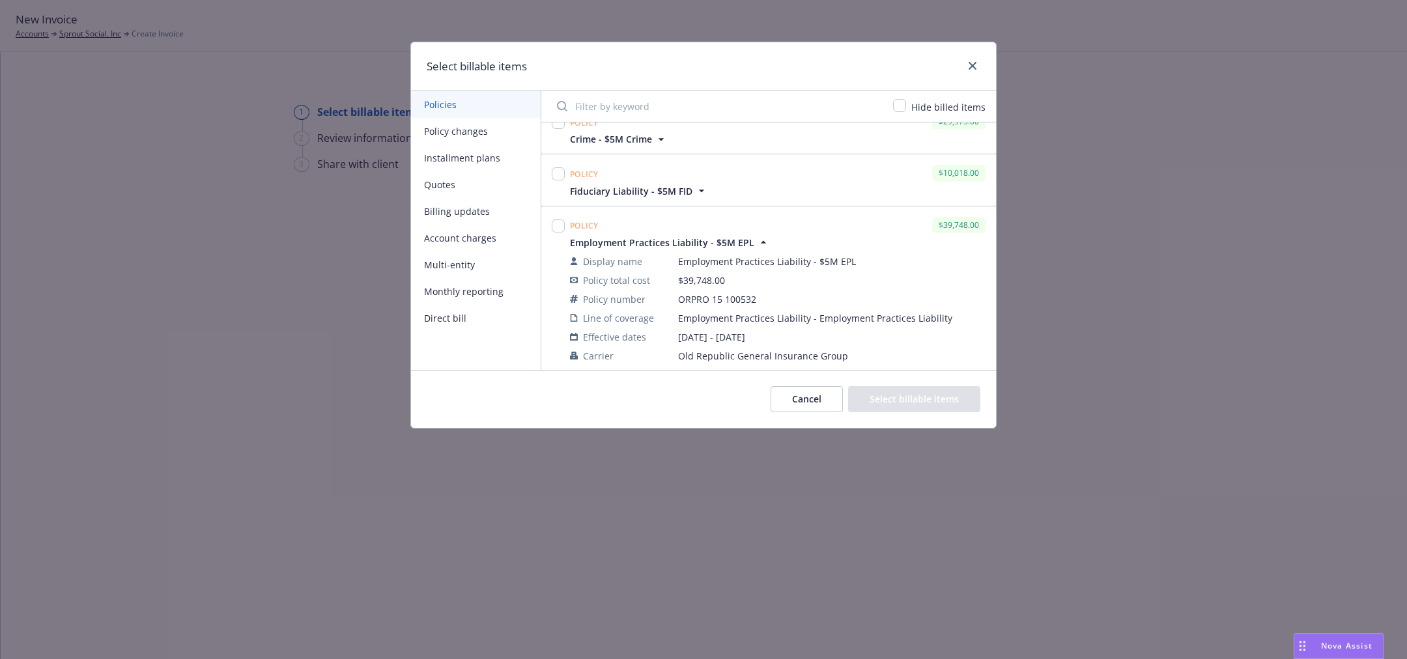
scroll to position [692, 0]
click at [701, 182] on icon "button" at bounding box center [701, 188] width 13 height 13
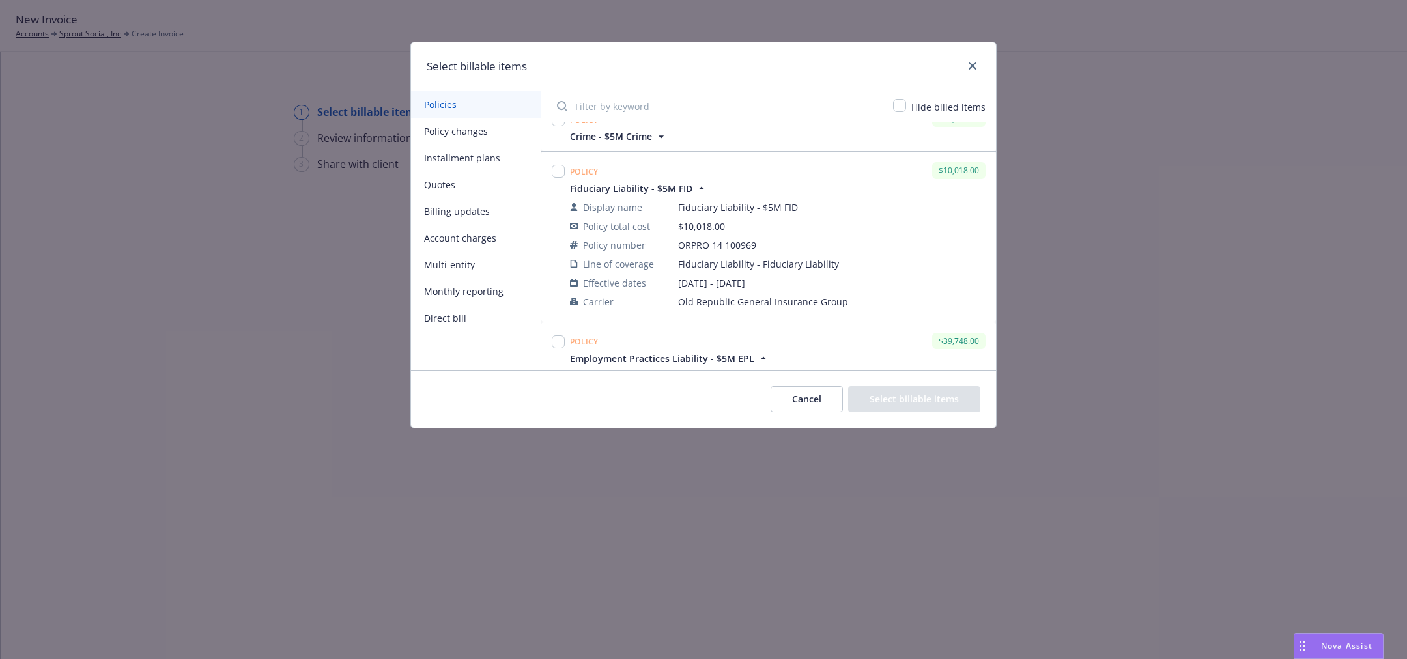
click at [655, 135] on icon "button" at bounding box center [661, 136] width 13 height 13
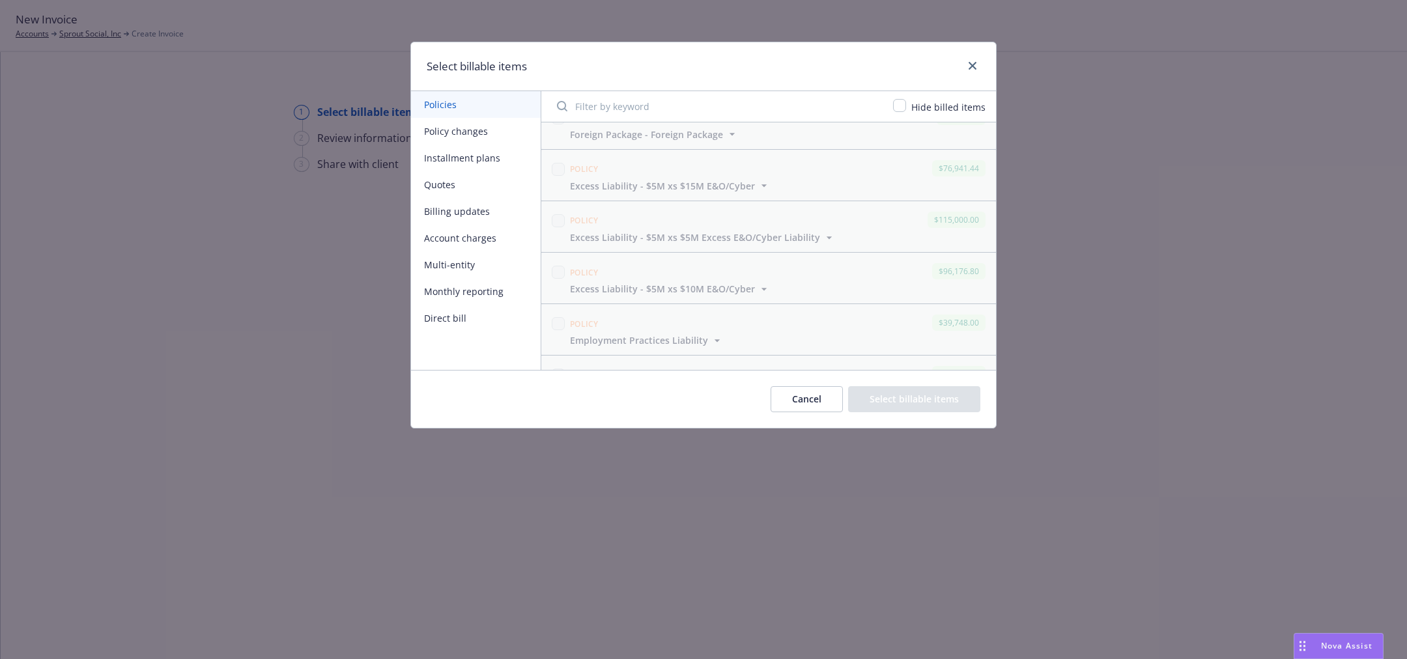
scroll to position [0, 0]
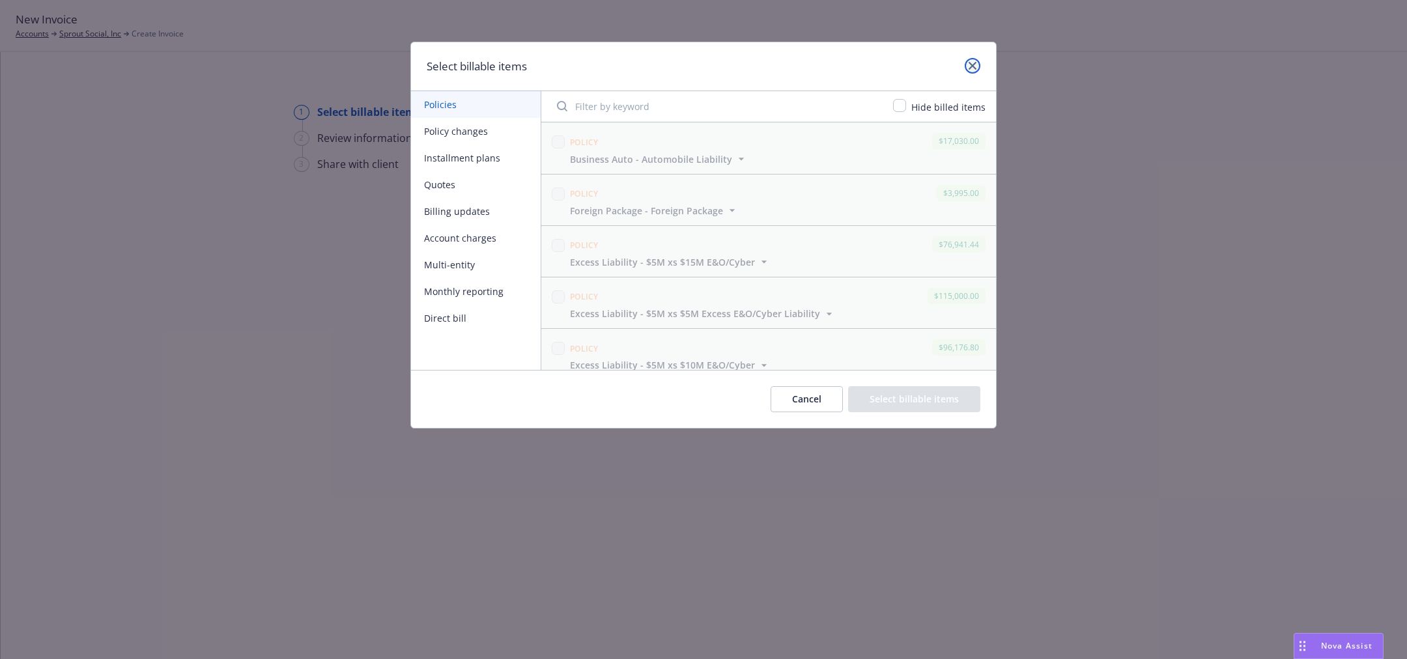
click at [971, 71] on link "close" at bounding box center [973, 66] width 16 height 16
